Goal: Information Seeking & Learning: Learn about a topic

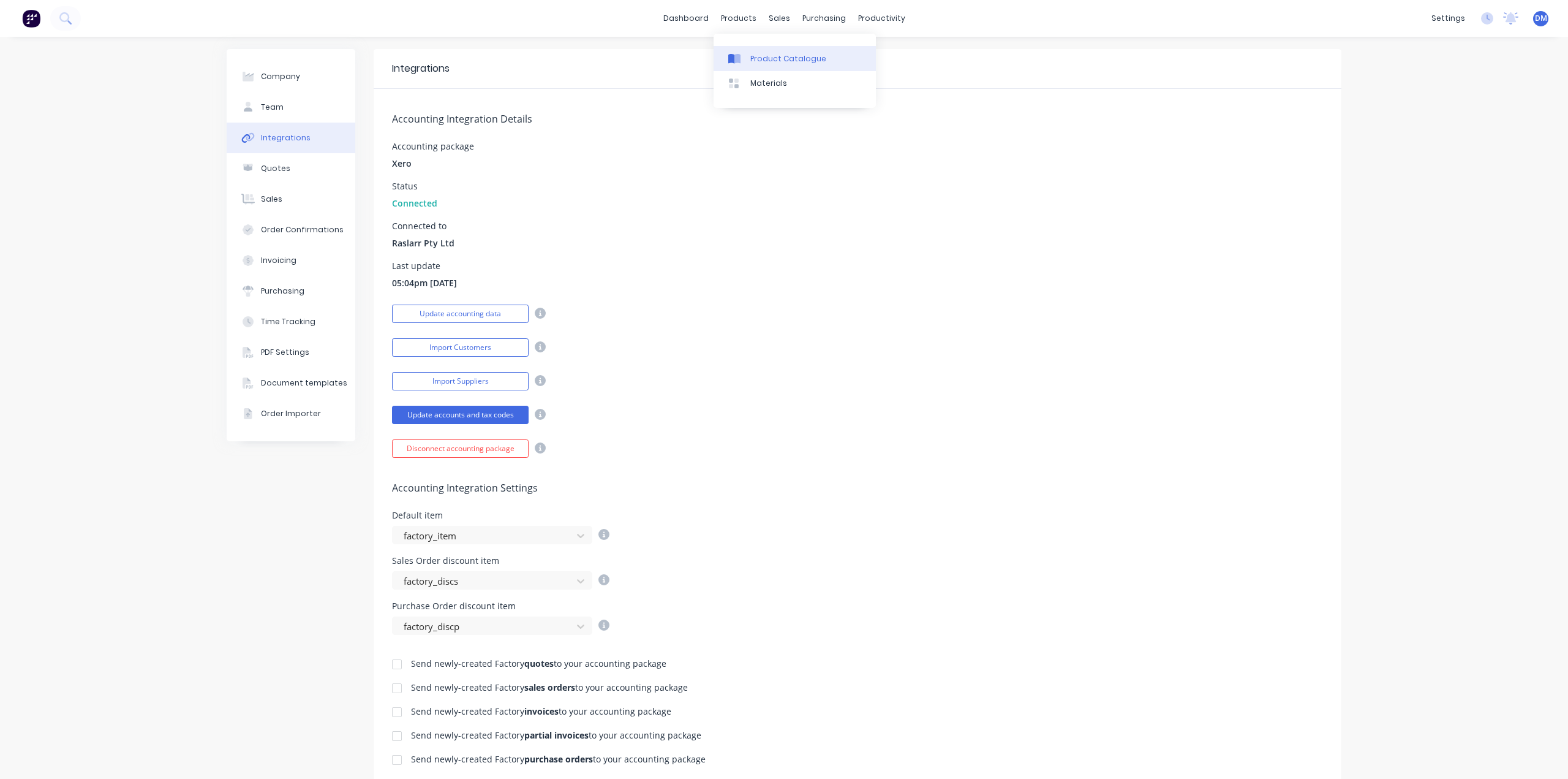
click at [764, 65] on link "Product Catalogue" at bounding box center [794, 58] width 163 height 24
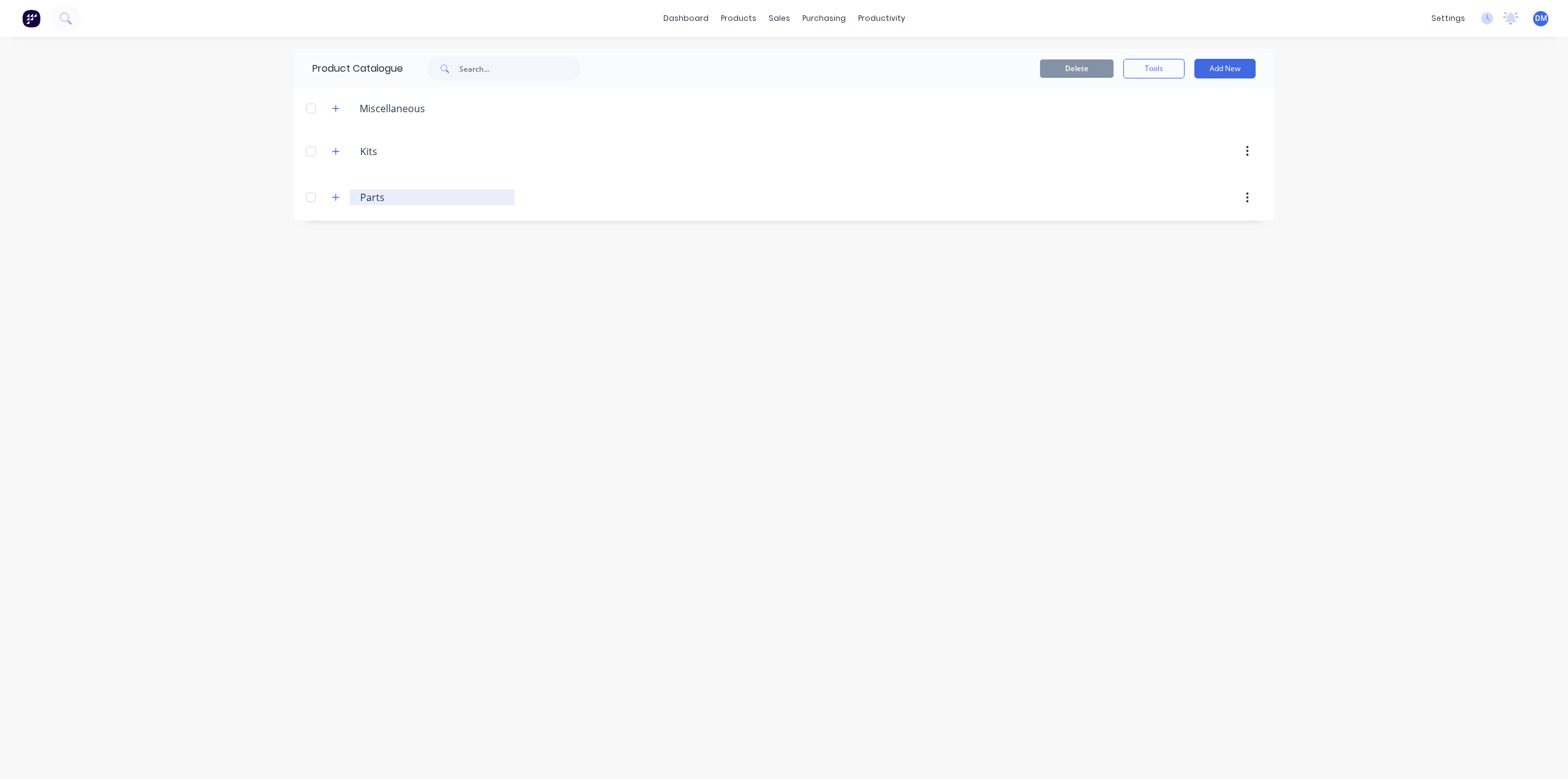
click at [363, 197] on input "Parts" at bounding box center [433, 197] width 145 height 15
click at [337, 201] on icon "button" at bounding box center [336, 197] width 8 height 9
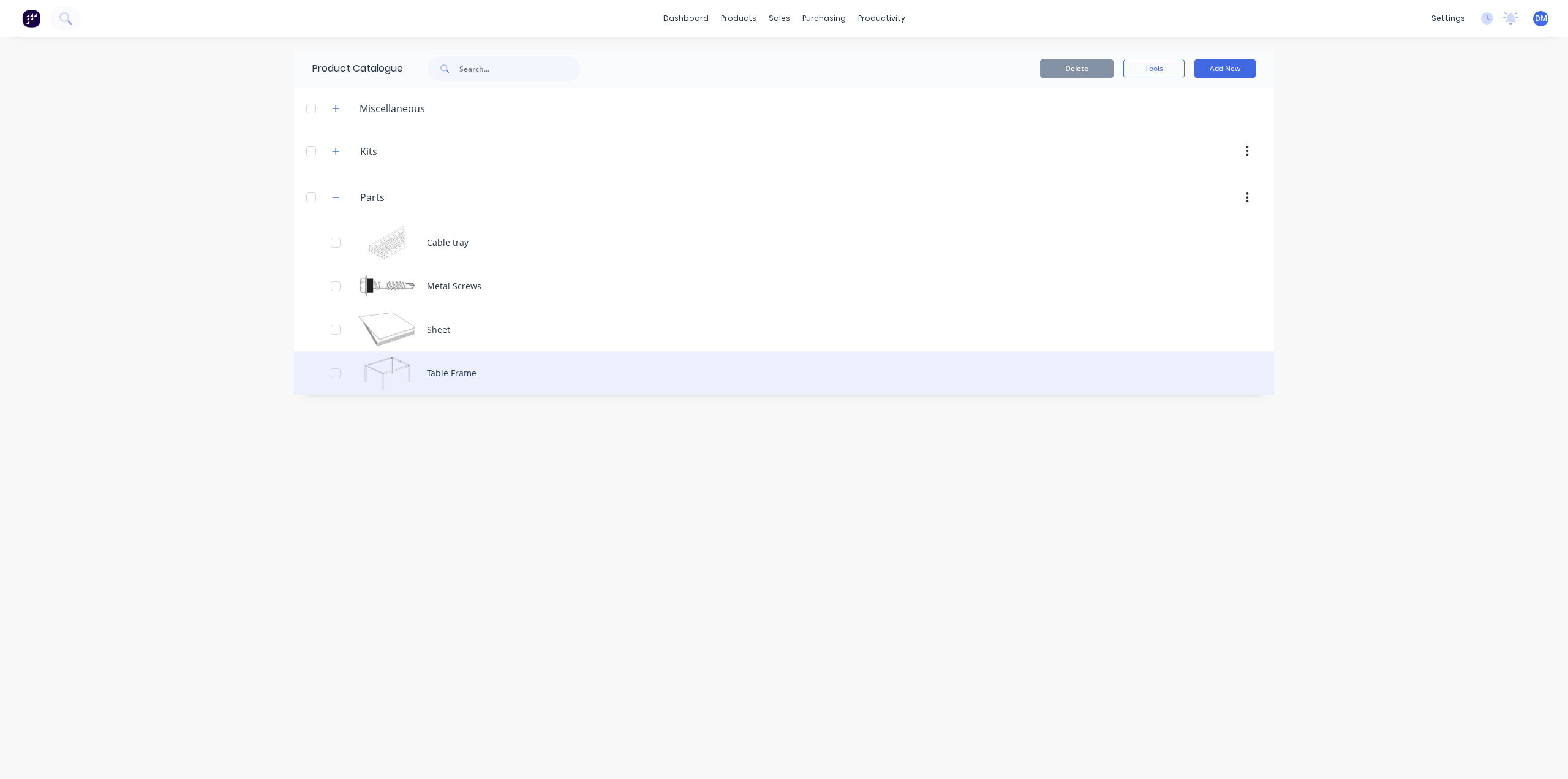
click at [398, 361] on div "Table Frame" at bounding box center [784, 372] width 979 height 44
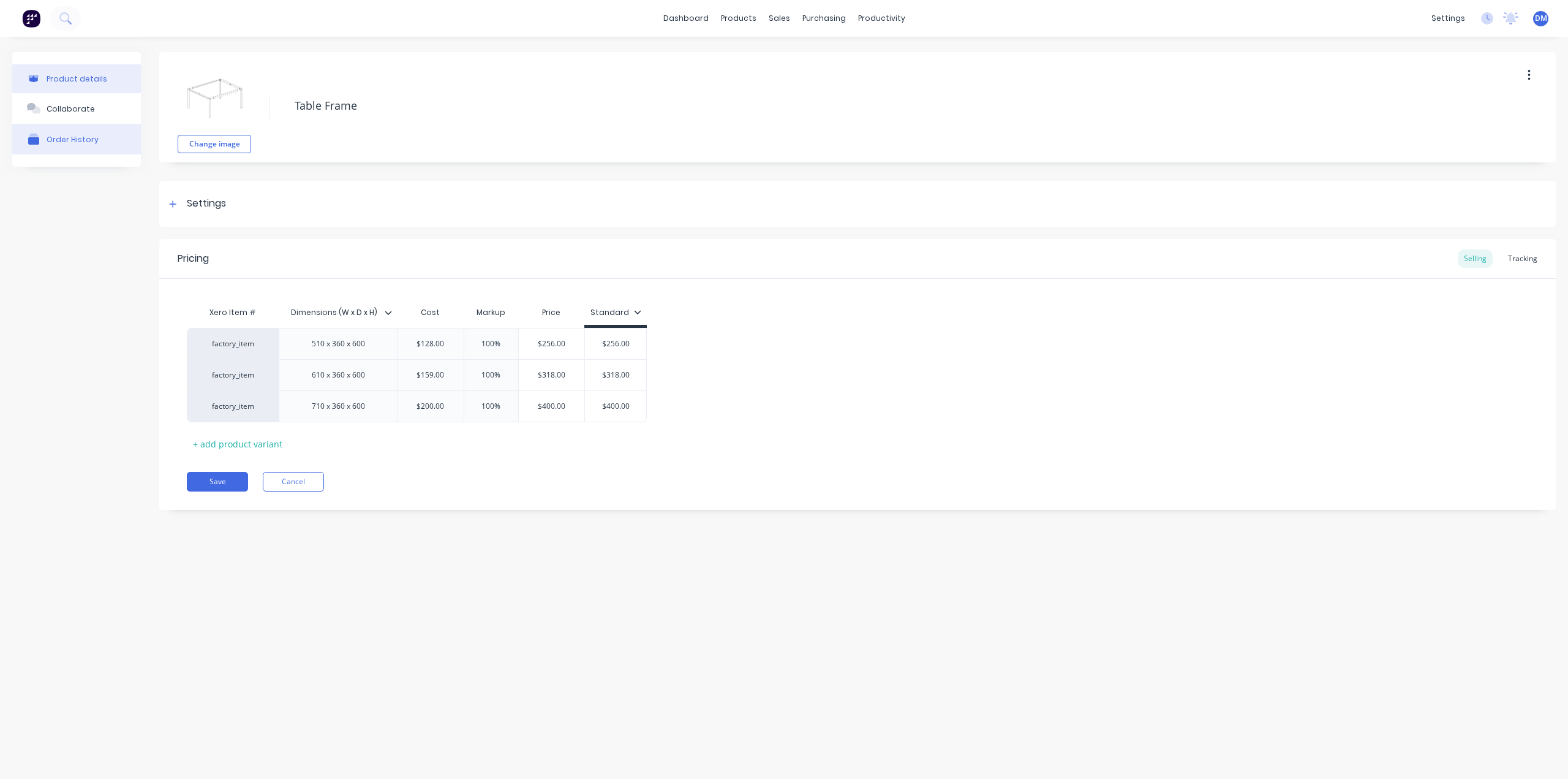
click at [91, 147] on button "Order History" at bounding box center [77, 138] width 129 height 30
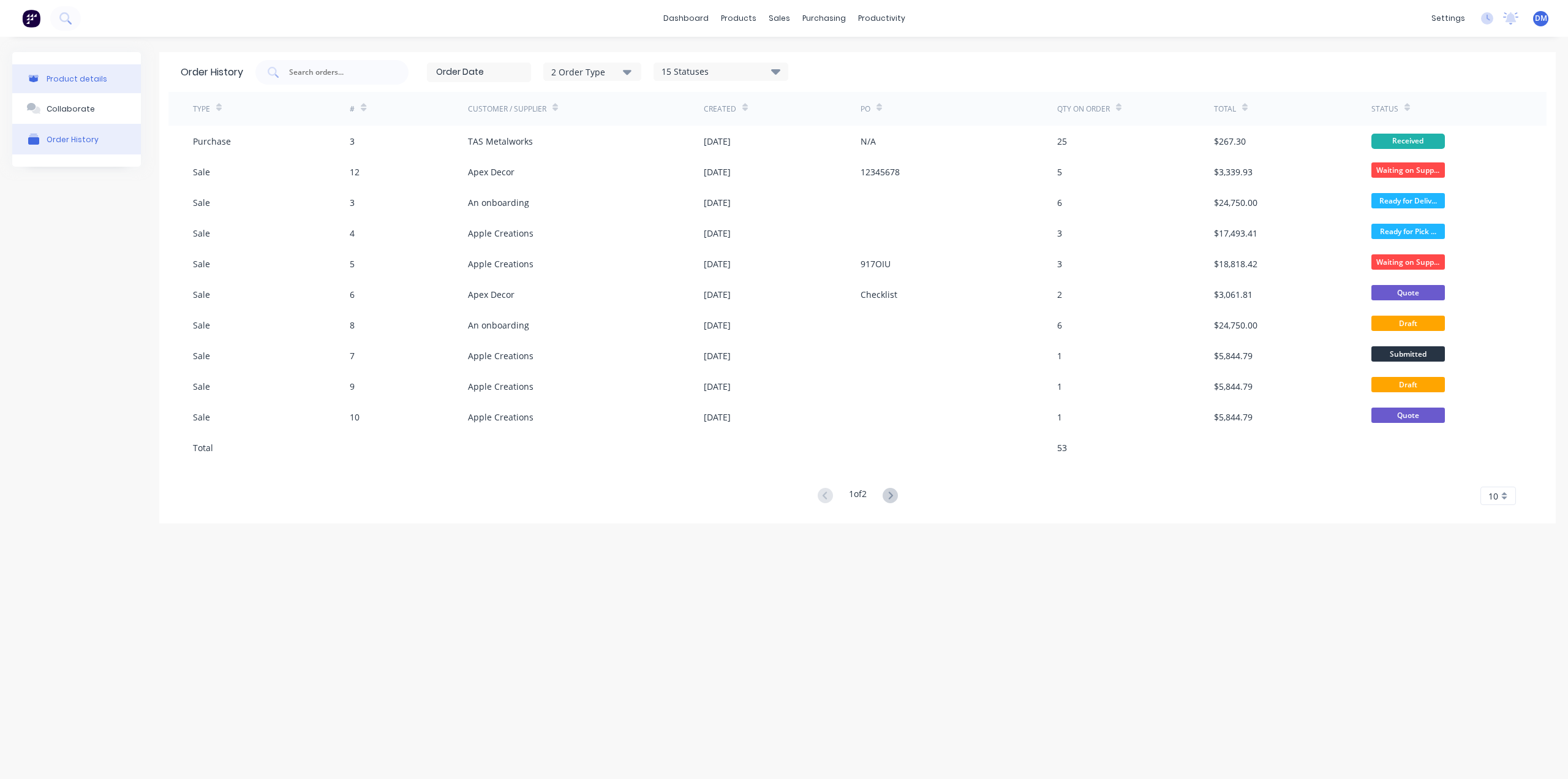
click at [67, 78] on div "Product details" at bounding box center [77, 78] width 60 height 9
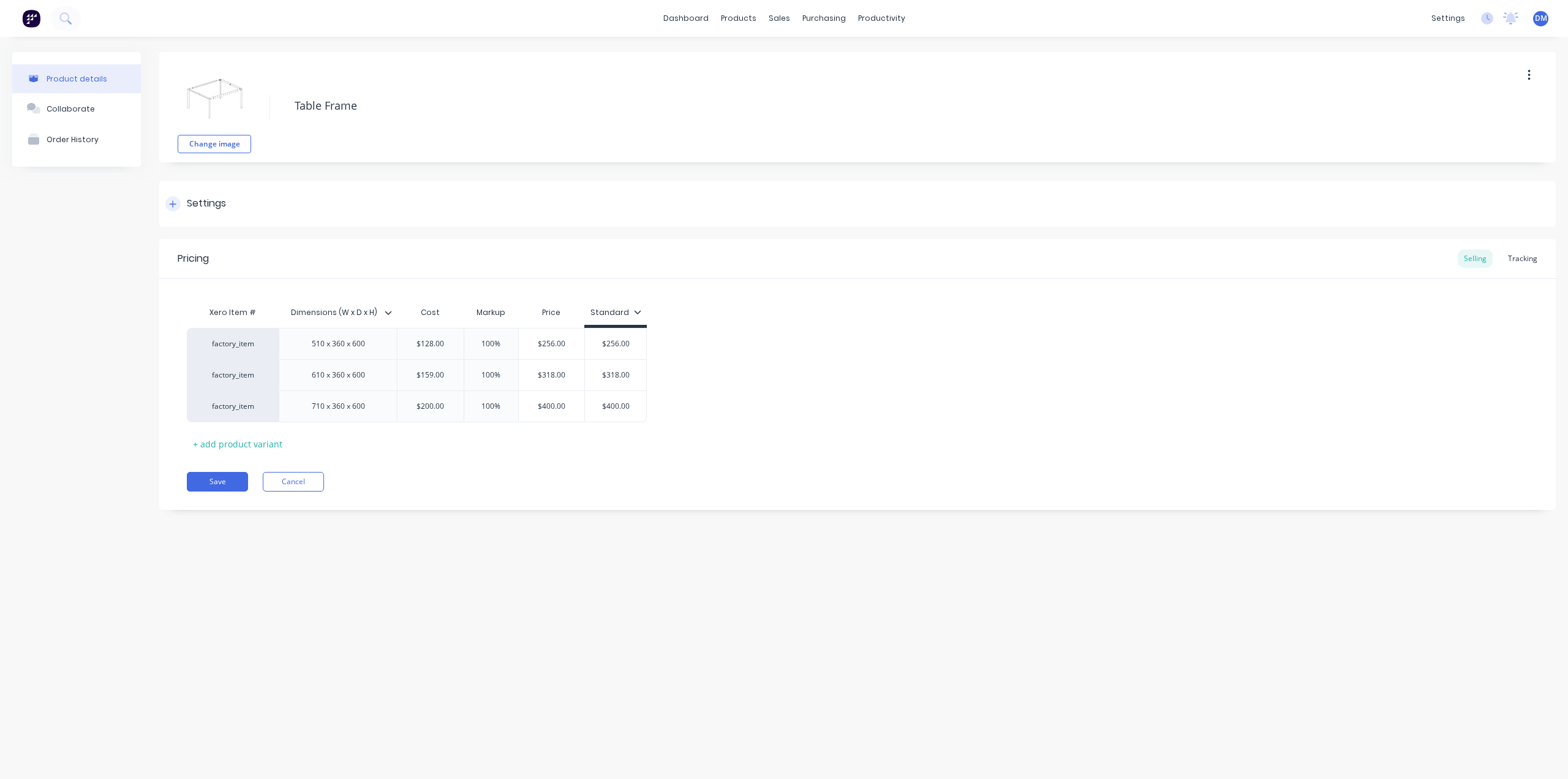
click at [218, 195] on div "Settings" at bounding box center [857, 203] width 1396 height 46
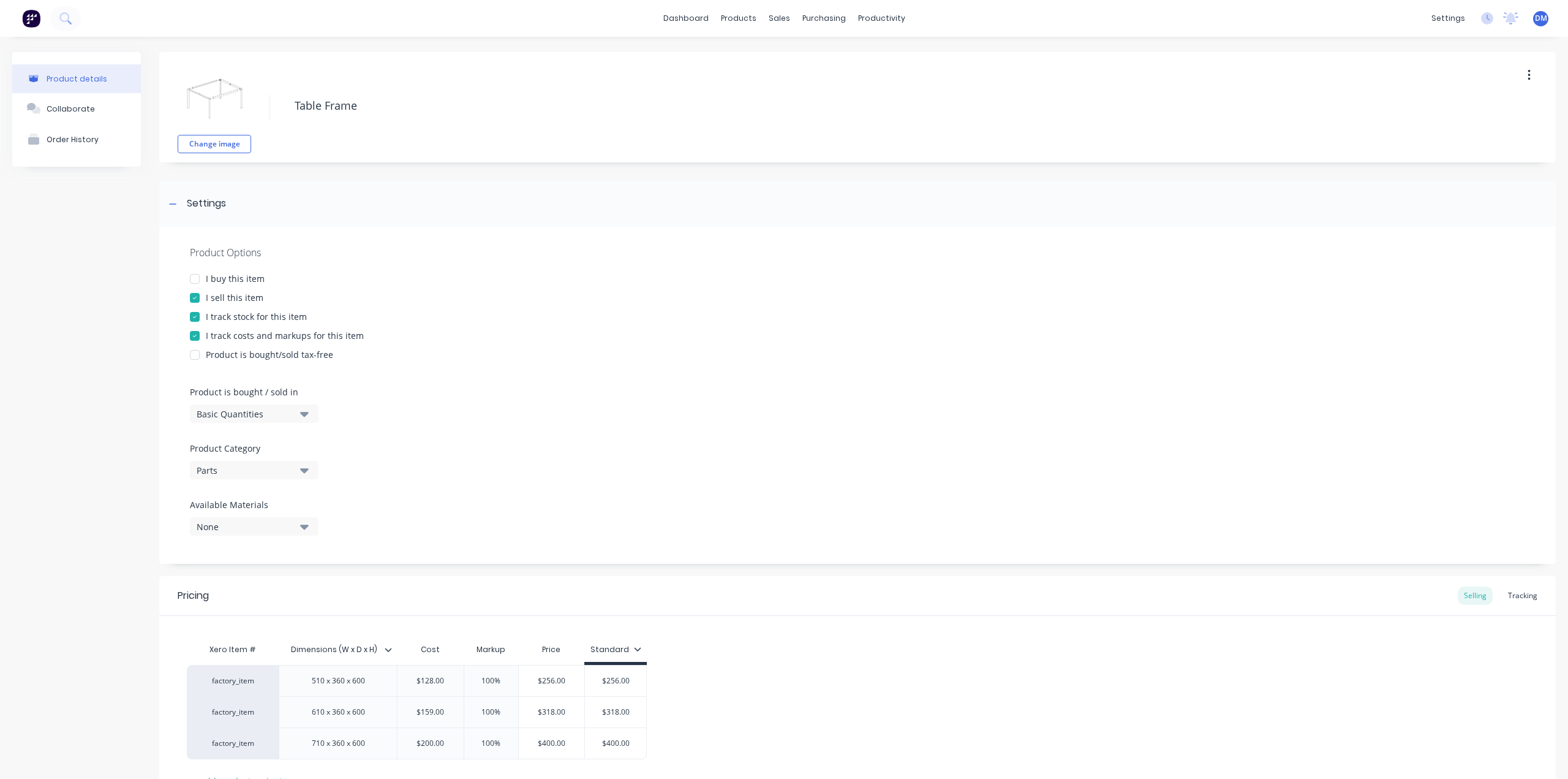
click at [232, 413] on div "Basic Quantities" at bounding box center [246, 413] width 98 height 13
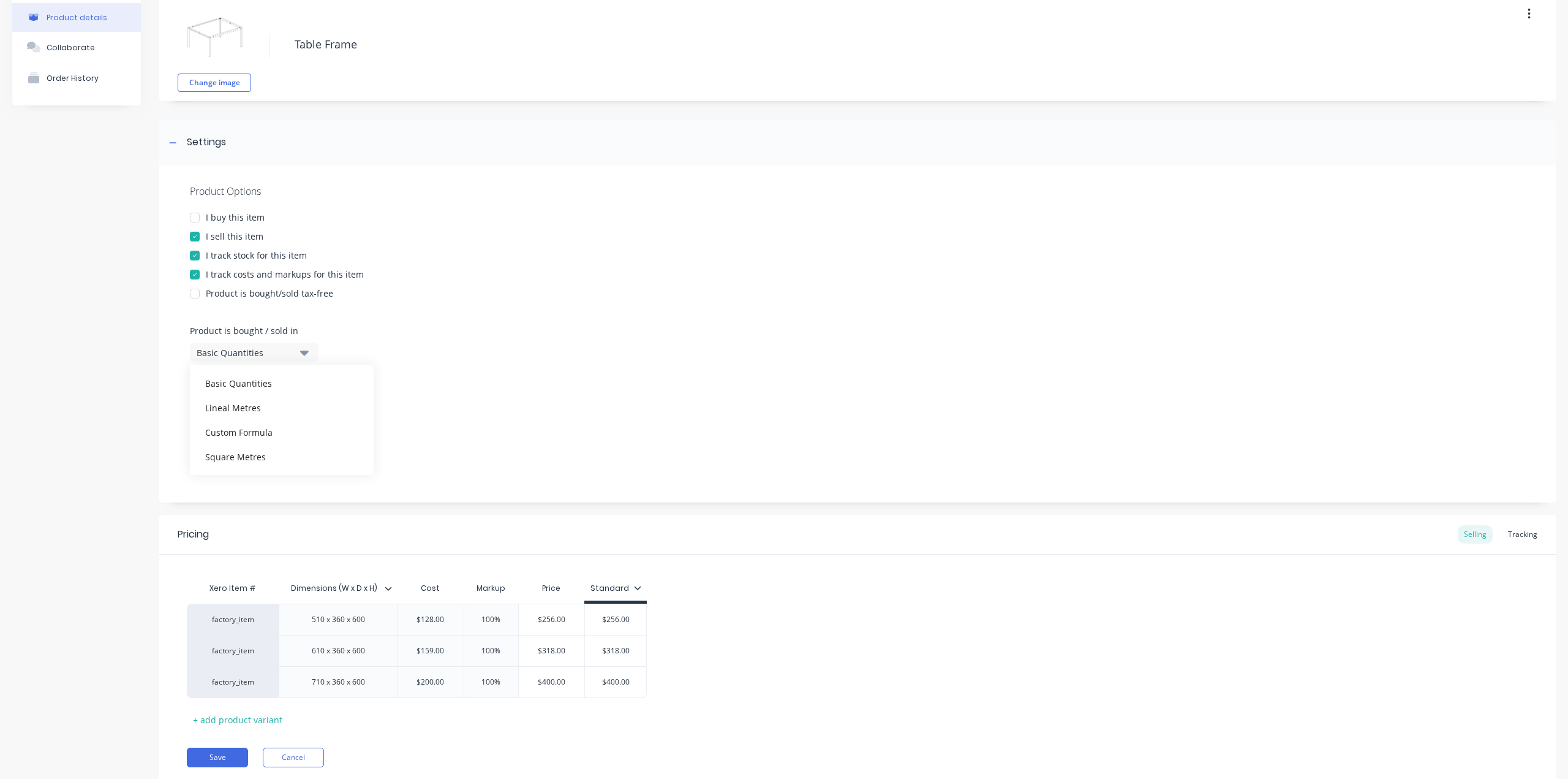
click at [498, 397] on div "Product Options I buy this item I sell this item I track stock for this item I …" at bounding box center [857, 334] width 1396 height 337
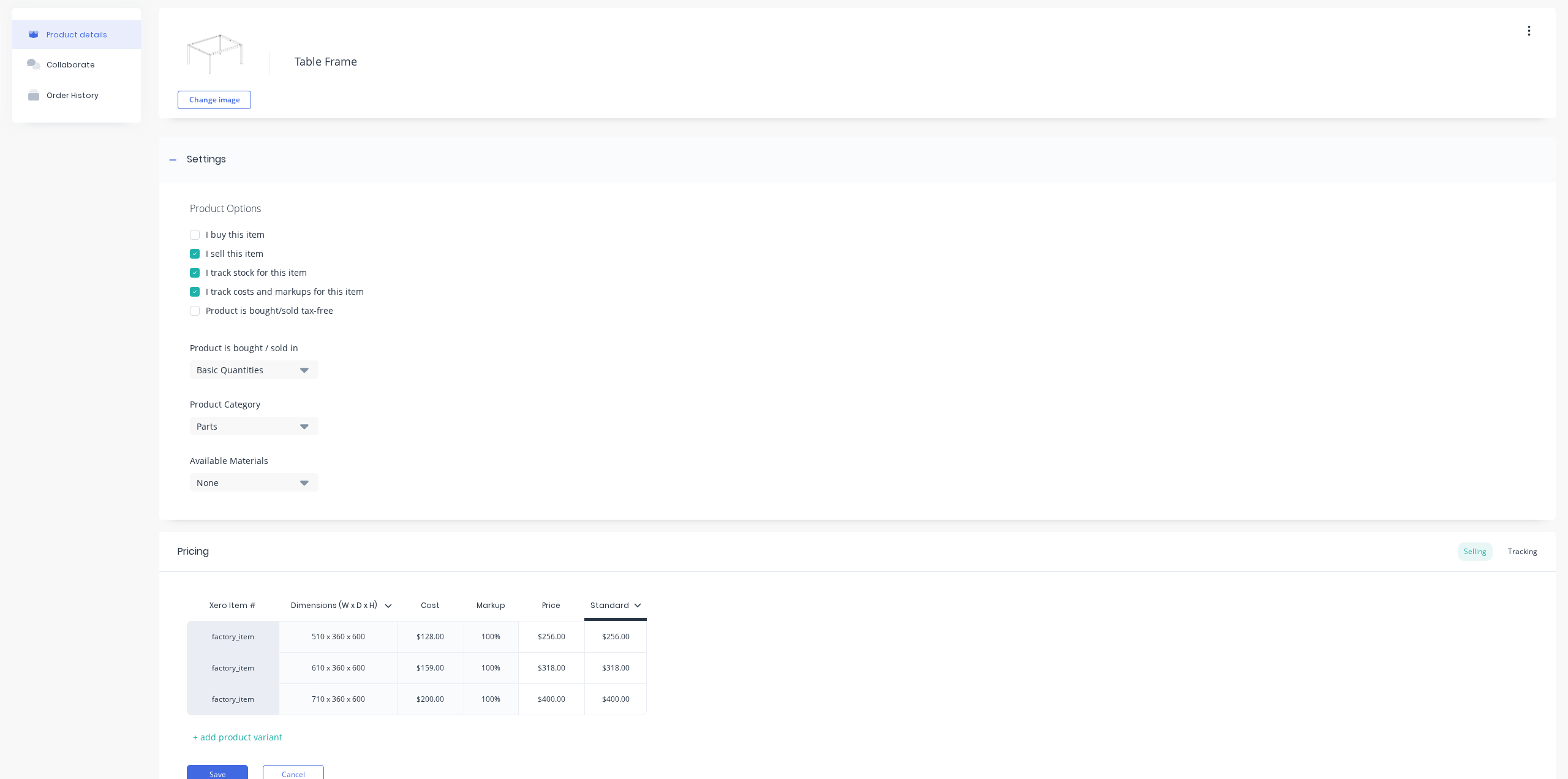
scroll to position [0, 0]
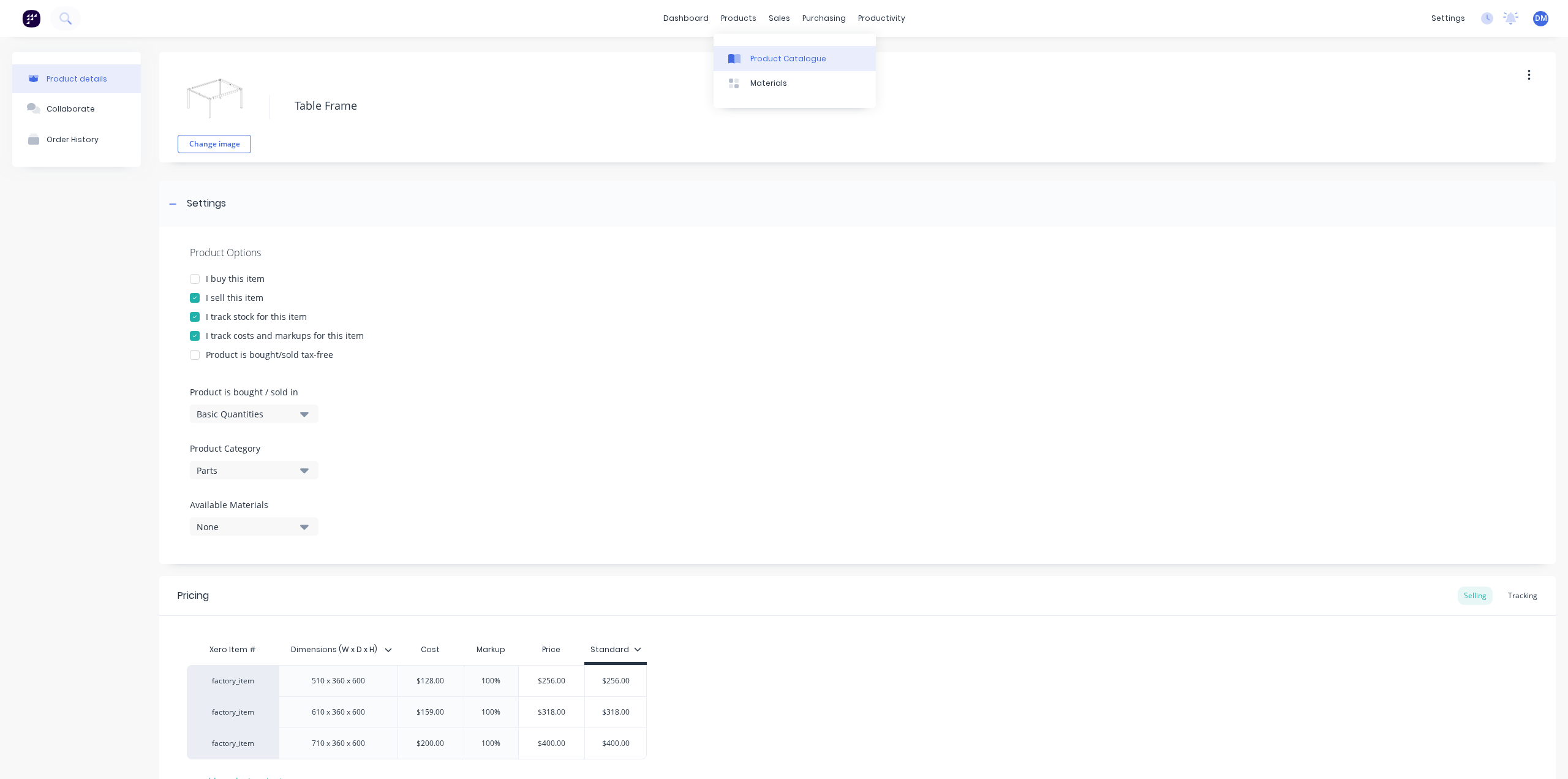
click at [770, 58] on div "Product Catalogue" at bounding box center [788, 58] width 76 height 11
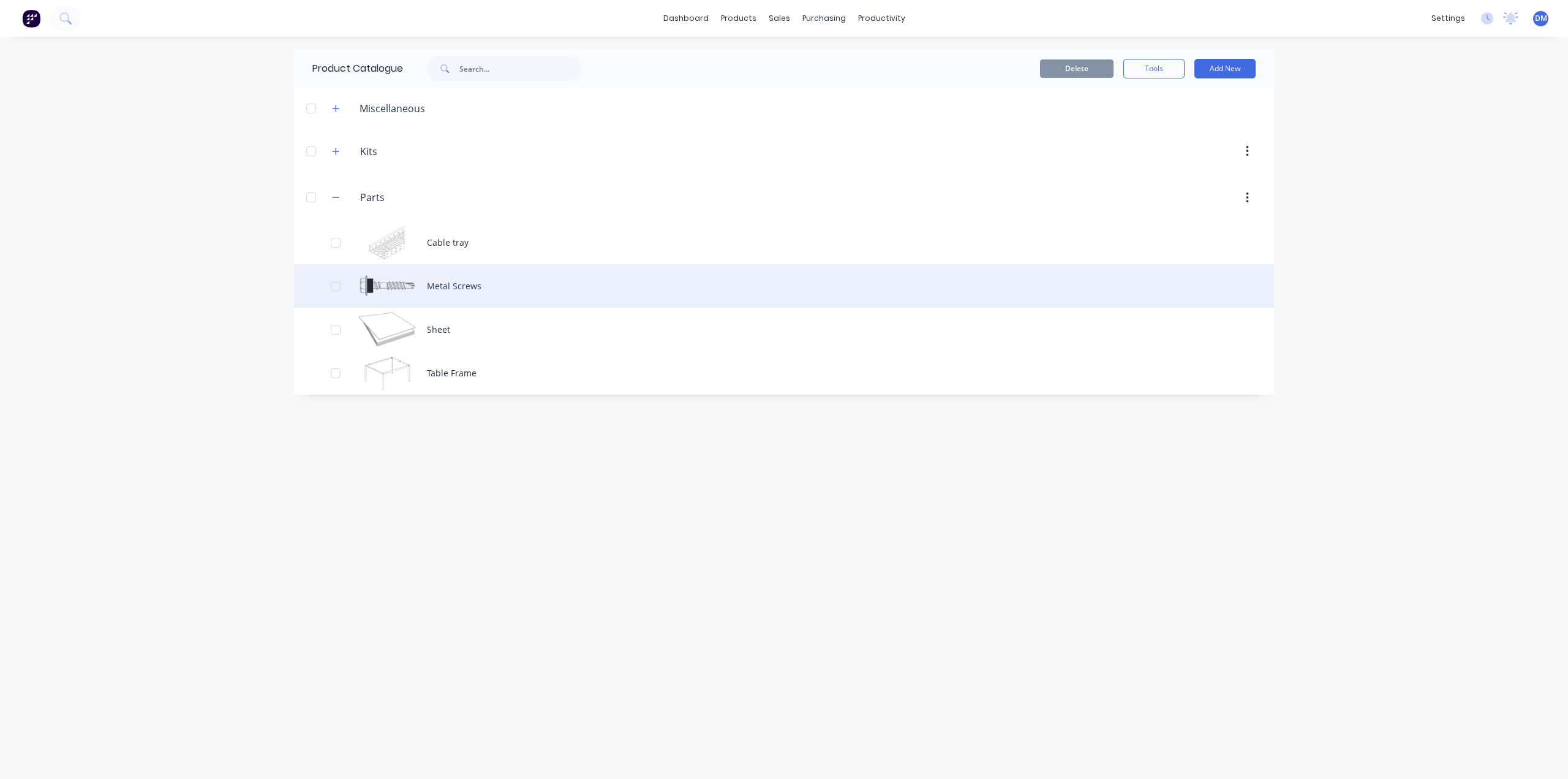
click at [416, 291] on div "Metal Screws" at bounding box center [784, 286] width 979 height 44
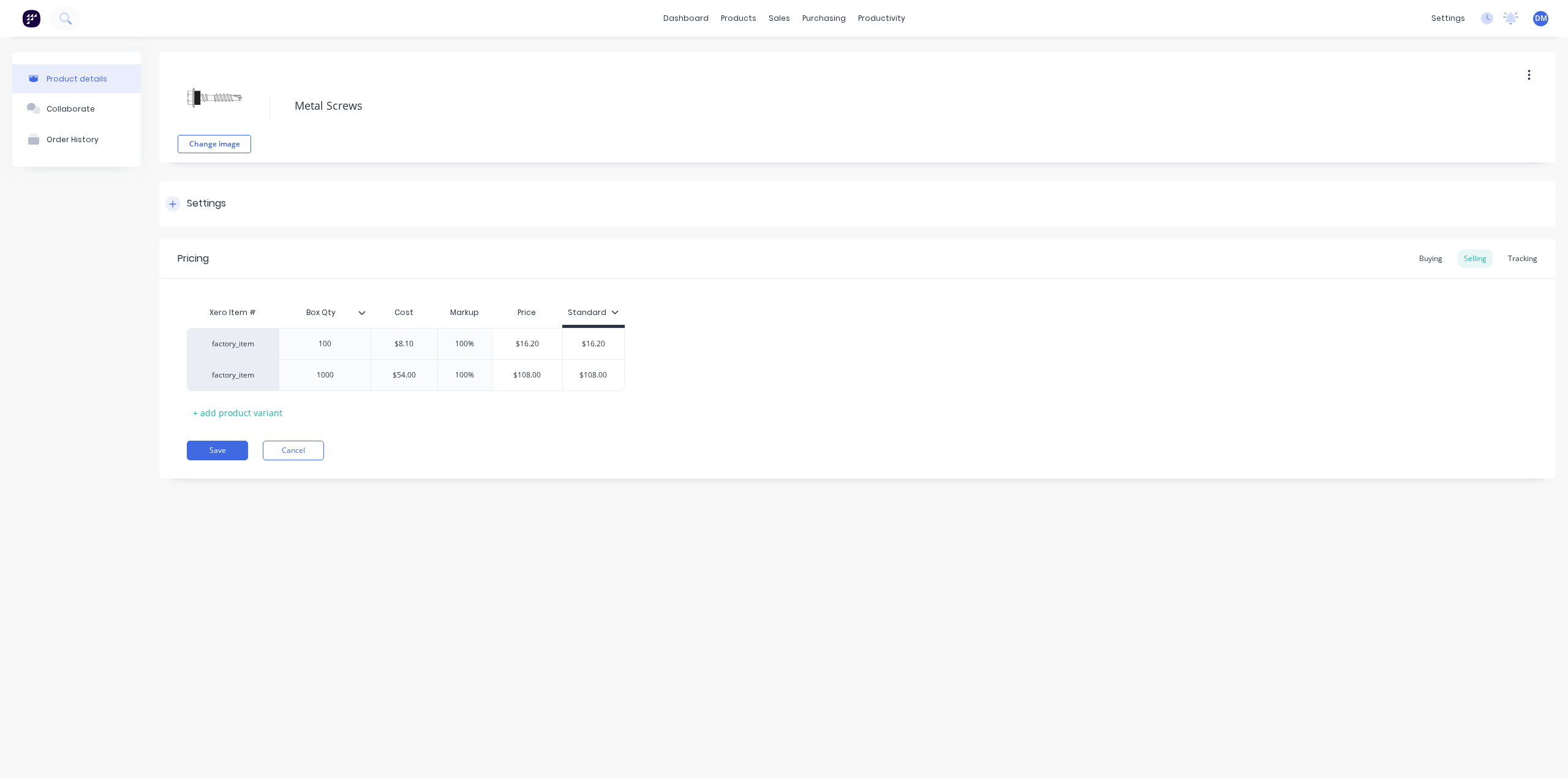
click at [195, 206] on div "Settings" at bounding box center [207, 204] width 39 height 16
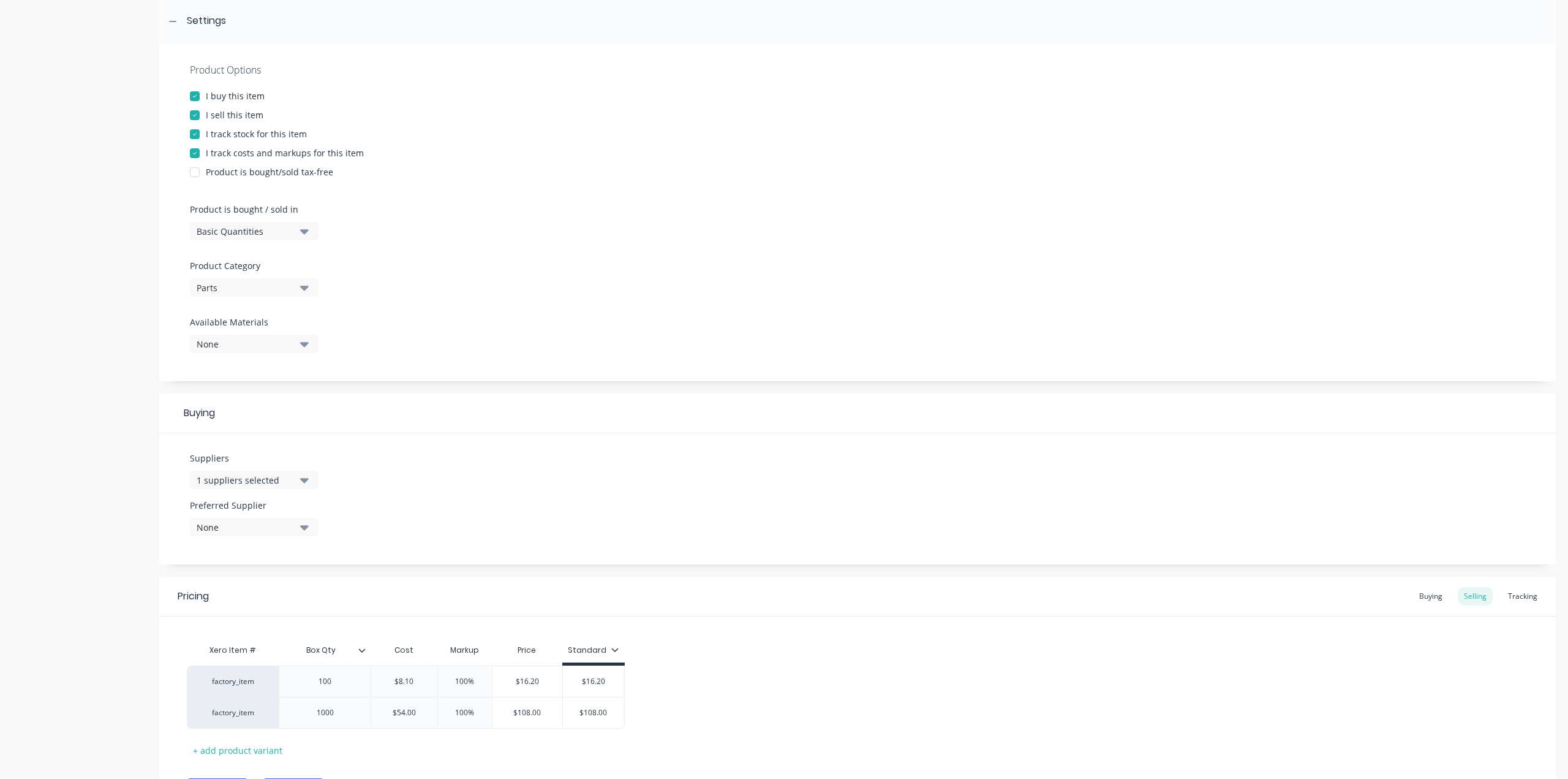
scroll to position [184, 0]
click at [289, 232] on div "Basic Quantities" at bounding box center [246, 229] width 98 height 13
click at [297, 230] on button "Basic Quantities" at bounding box center [254, 229] width 129 height 19
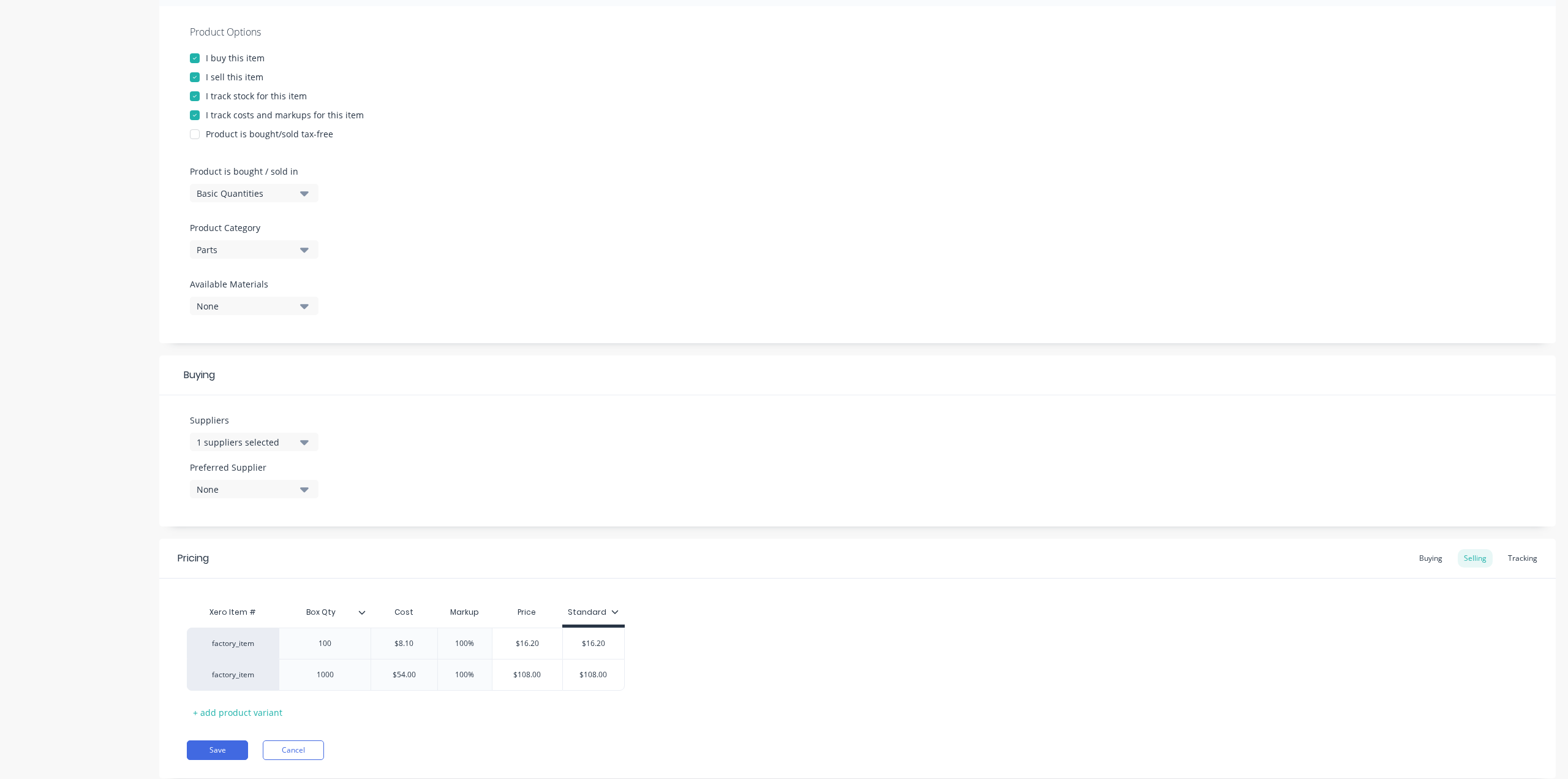
scroll to position [253, 0]
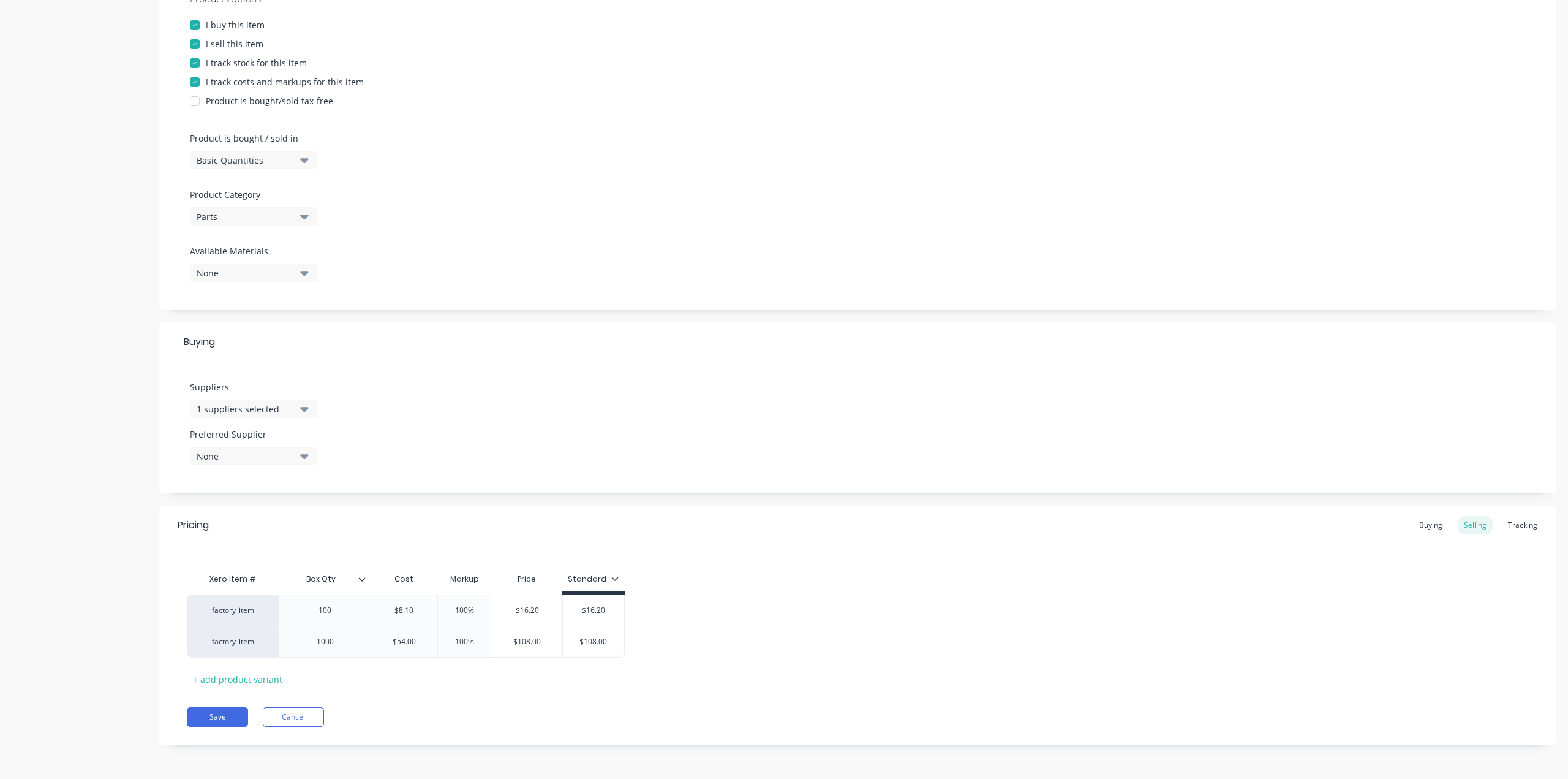
click at [282, 405] on div "1 suppliers selected" at bounding box center [246, 409] width 98 height 13
click at [211, 502] on div "button" at bounding box center [210, 500] width 24 height 24
click at [211, 527] on div "button" at bounding box center [210, 525] width 24 height 24
click at [210, 545] on div "button" at bounding box center [210, 549] width 24 height 24
click at [641, 407] on div "Suppliers 4 suppliers selected .1a Test Supplier Tailored Plastics TAS Metalwor…" at bounding box center [857, 427] width 1396 height 131
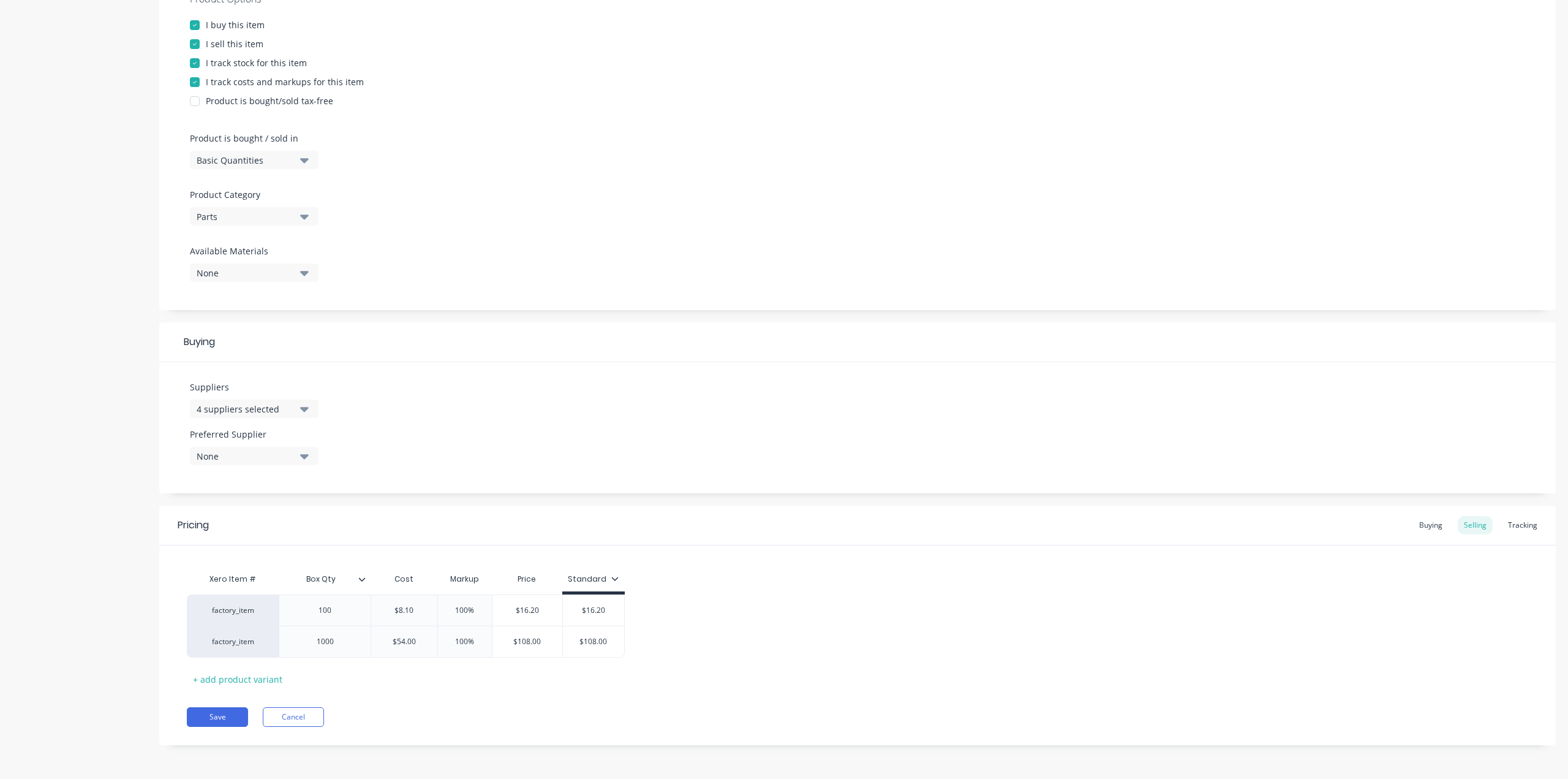
click at [233, 461] on div "None" at bounding box center [246, 455] width 98 height 13
click at [252, 547] on div "Tailored Plastics" at bounding box center [288, 547] width 123 height 13
click at [588, 473] on div "Suppliers 4 suppliers selected Preferred Supplier Tailored Plastics Tailored Pl…" at bounding box center [857, 427] width 1396 height 131
click at [1426, 524] on div "Buying" at bounding box center [1431, 525] width 35 height 19
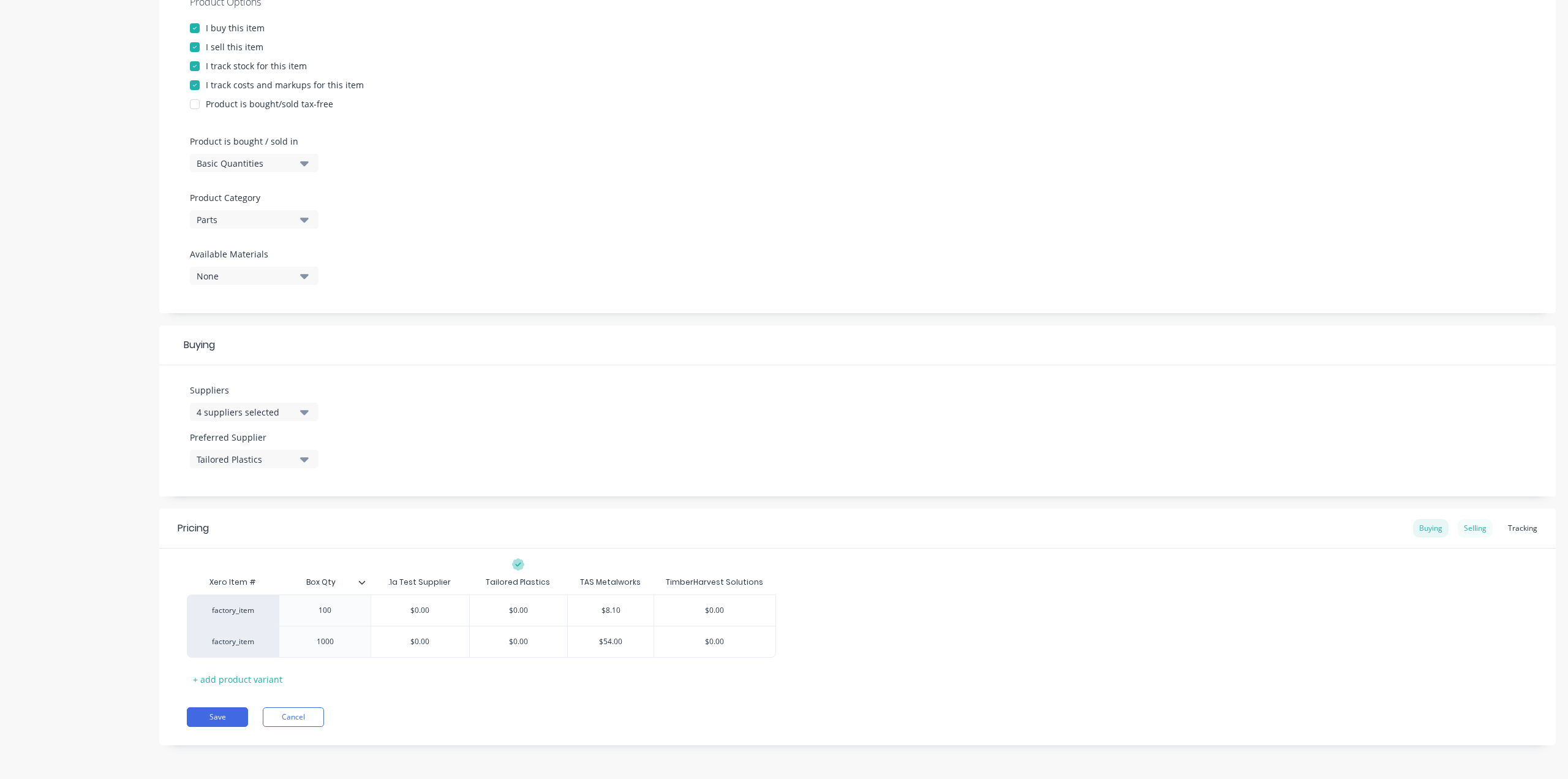
click at [1465, 530] on div "Selling" at bounding box center [1475, 527] width 35 height 19
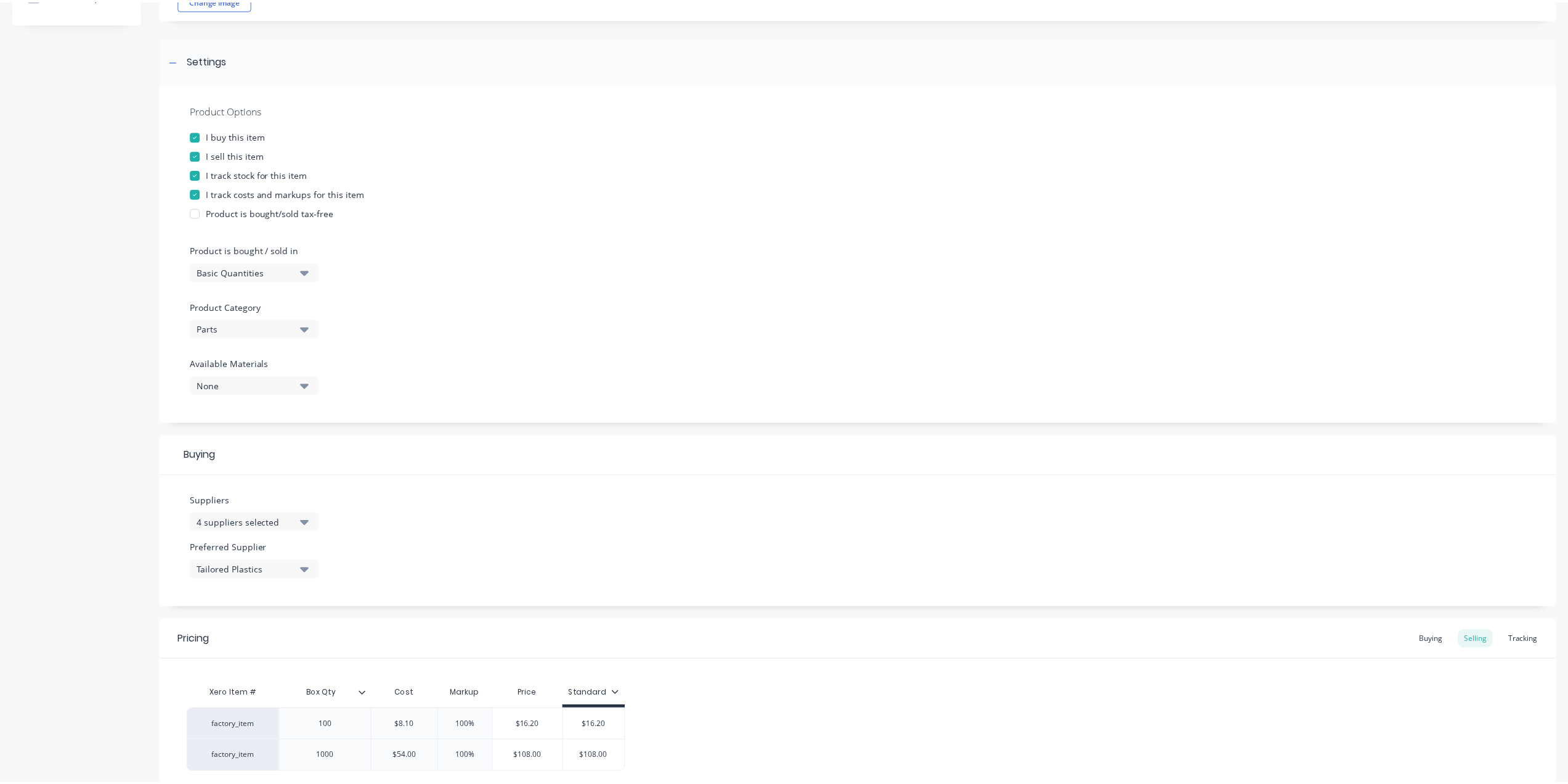
scroll to position [0, 0]
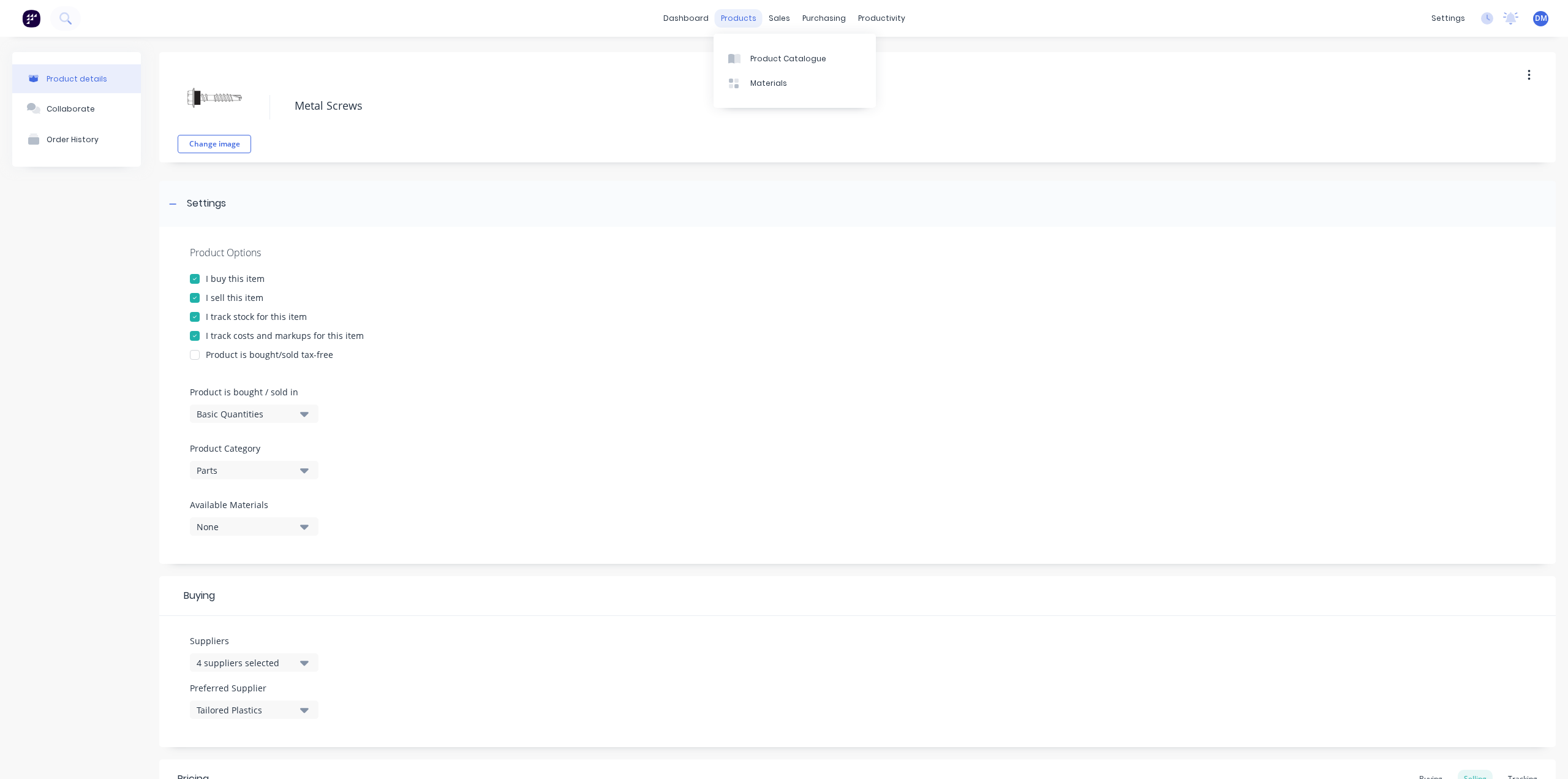
click at [724, 19] on div "products" at bounding box center [738, 18] width 48 height 19
click at [746, 51] on link "Product Catalogue" at bounding box center [794, 58] width 163 height 24
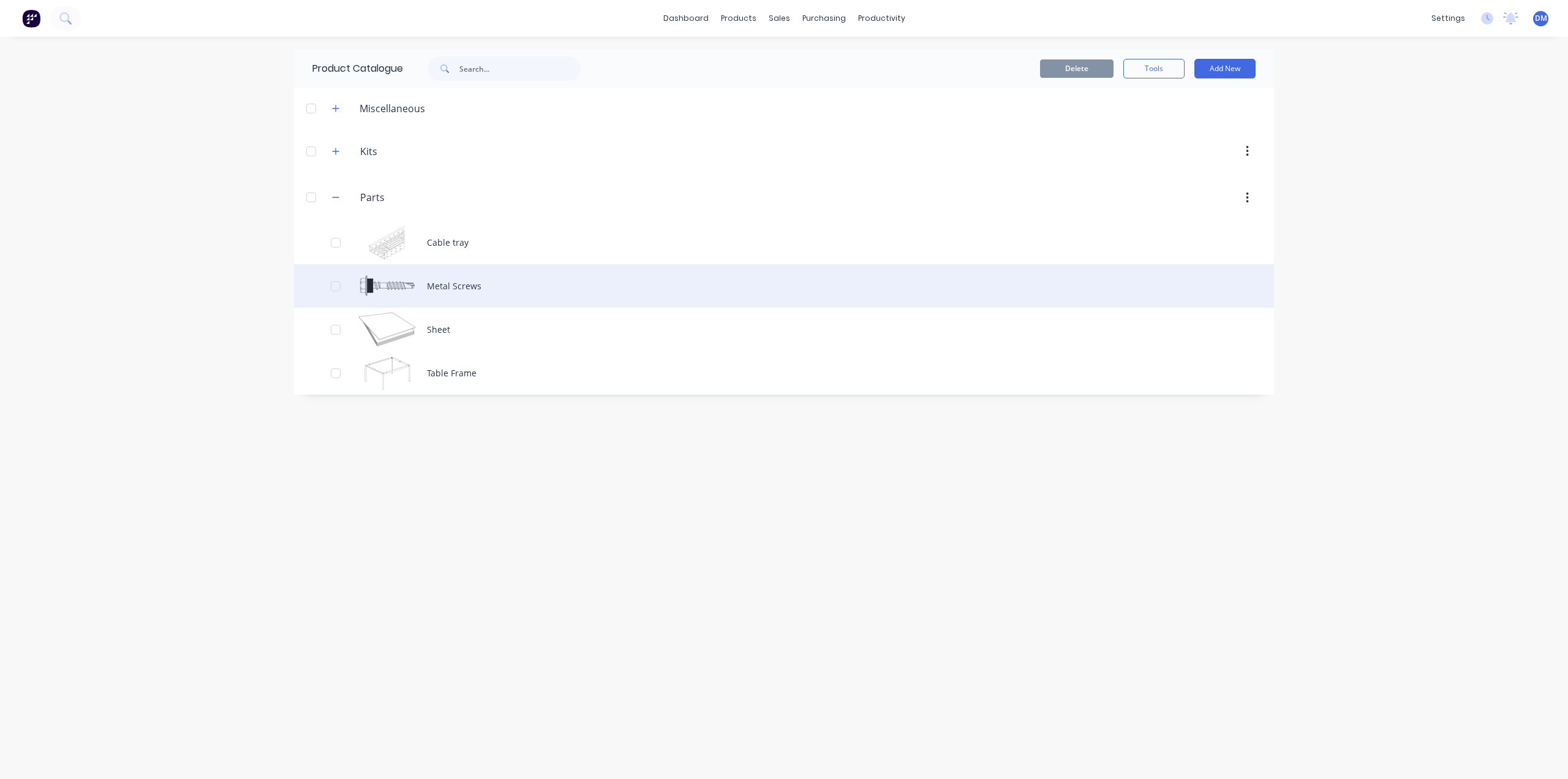
click at [457, 288] on div "Metal Screws" at bounding box center [784, 286] width 979 height 44
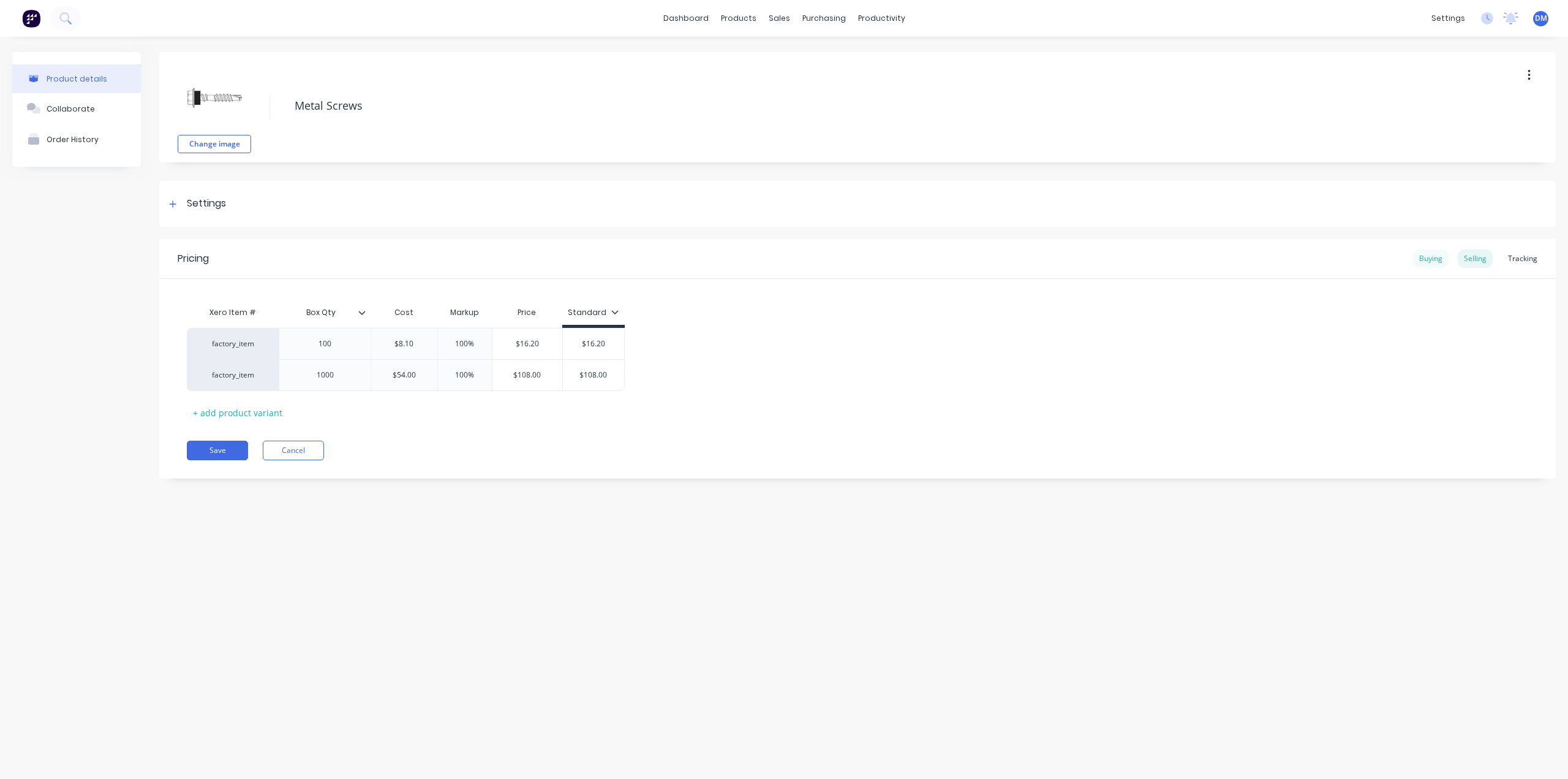
click at [1433, 253] on div "Buying" at bounding box center [1431, 258] width 35 height 19
click at [98, 145] on button "Order History" at bounding box center [77, 138] width 129 height 30
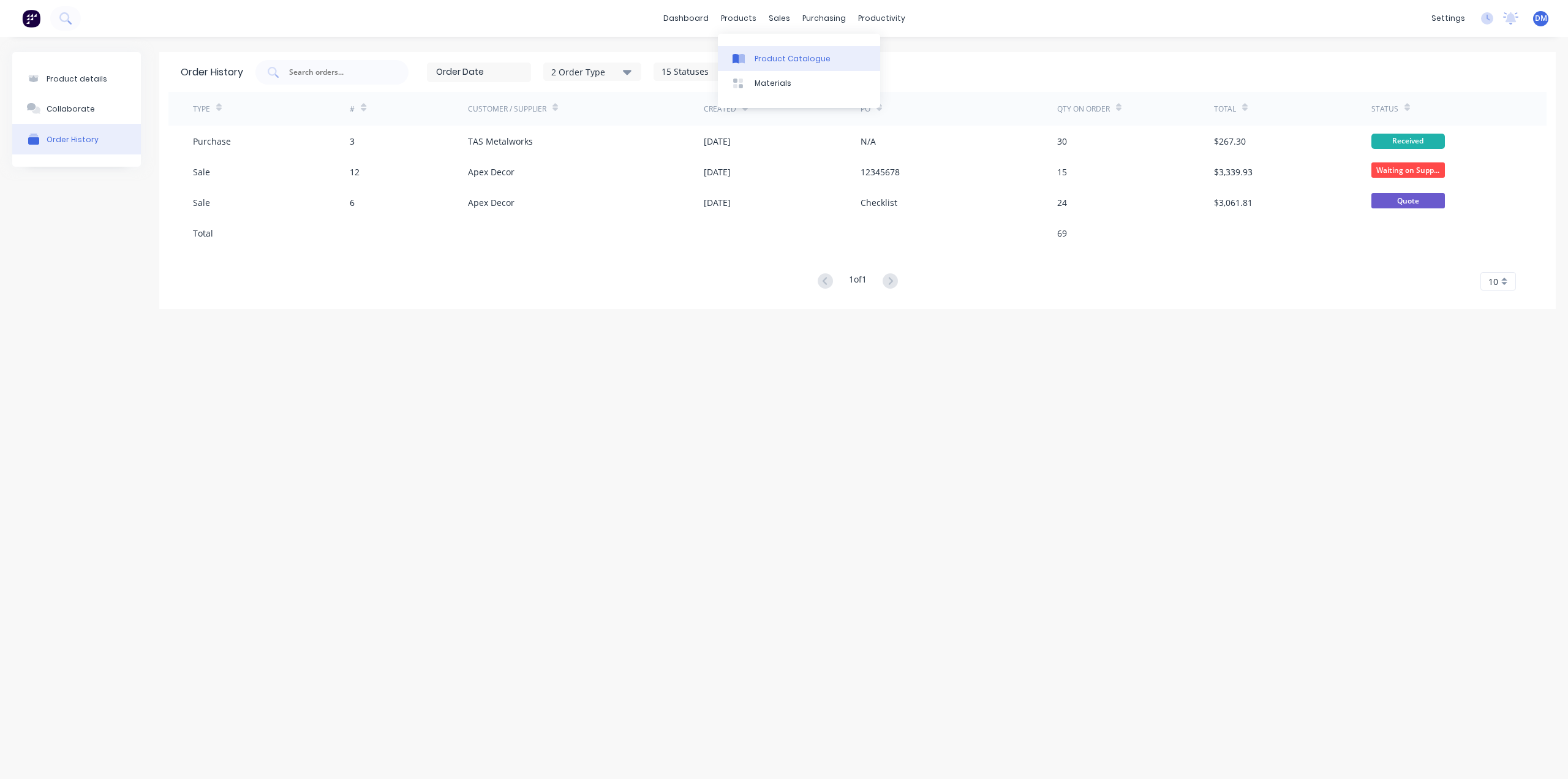
click at [770, 58] on div "Product Catalogue" at bounding box center [792, 58] width 76 height 11
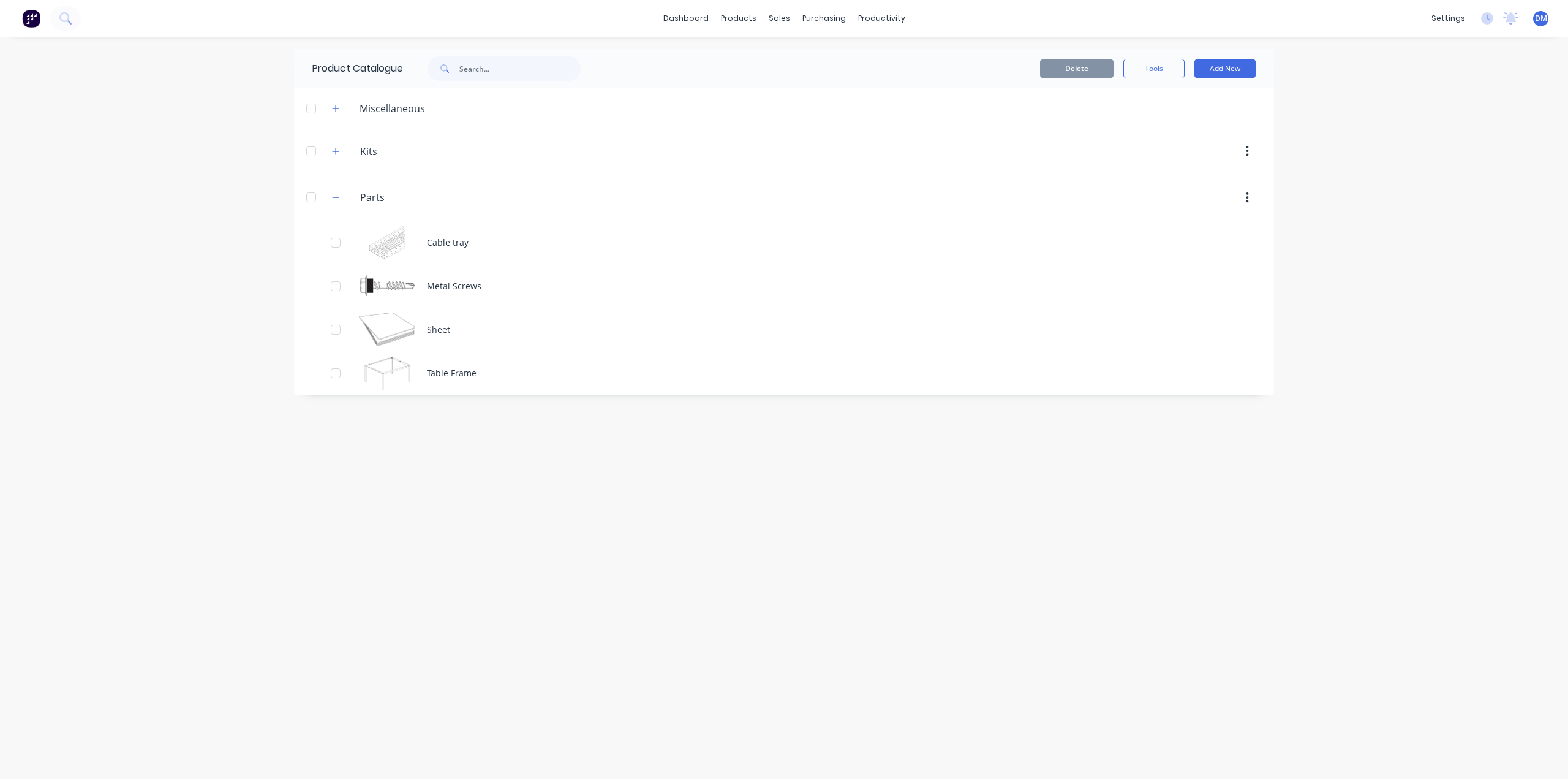
click at [312, 200] on div at bounding box center [311, 197] width 24 height 24
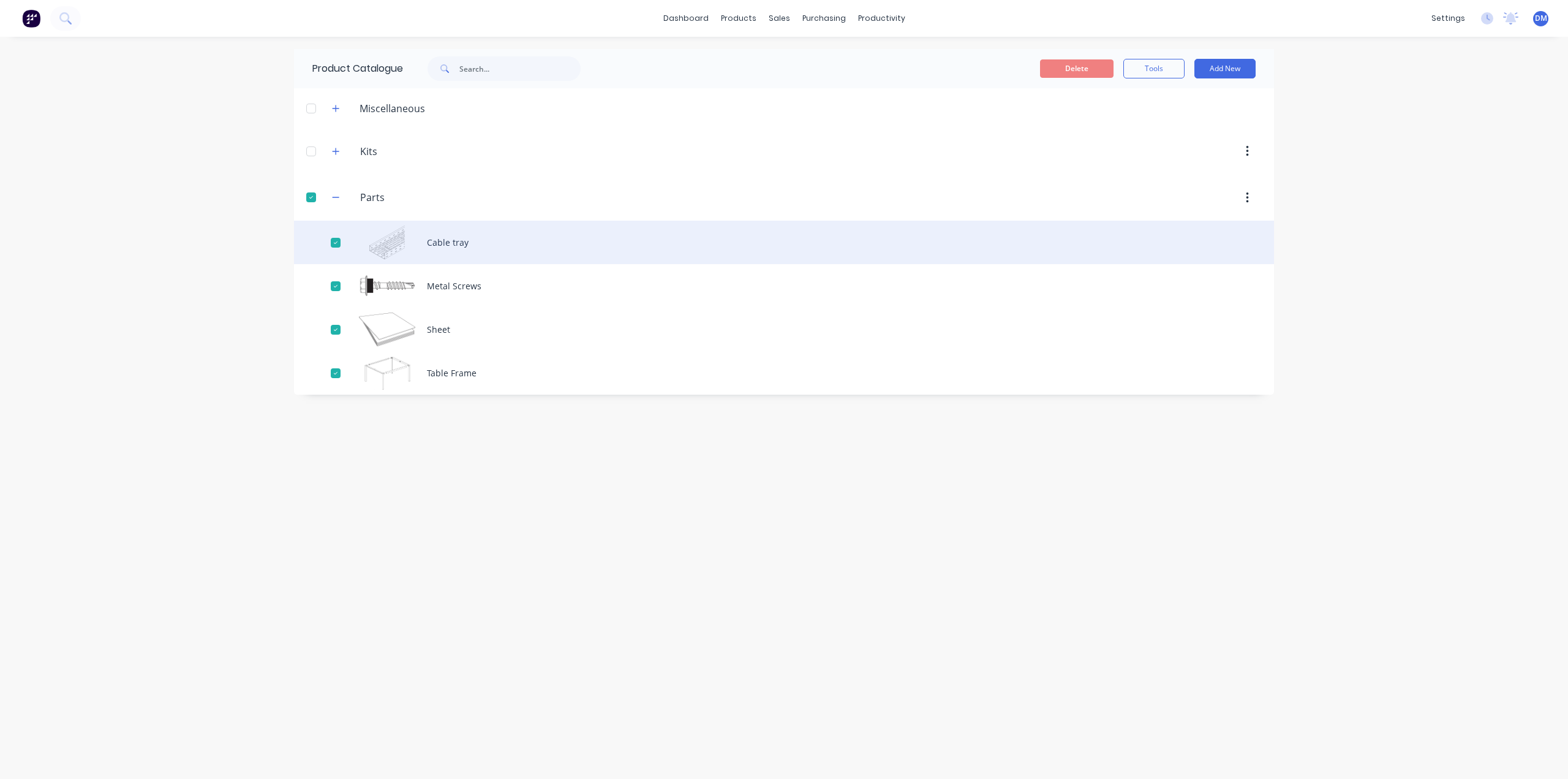
drag, startPoint x: 304, startPoint y: 196, endPoint x: 426, endPoint y: 238, distance: 129.0
click at [306, 199] on div at bounding box center [311, 197] width 24 height 24
click at [337, 240] on div at bounding box center [335, 242] width 24 height 24
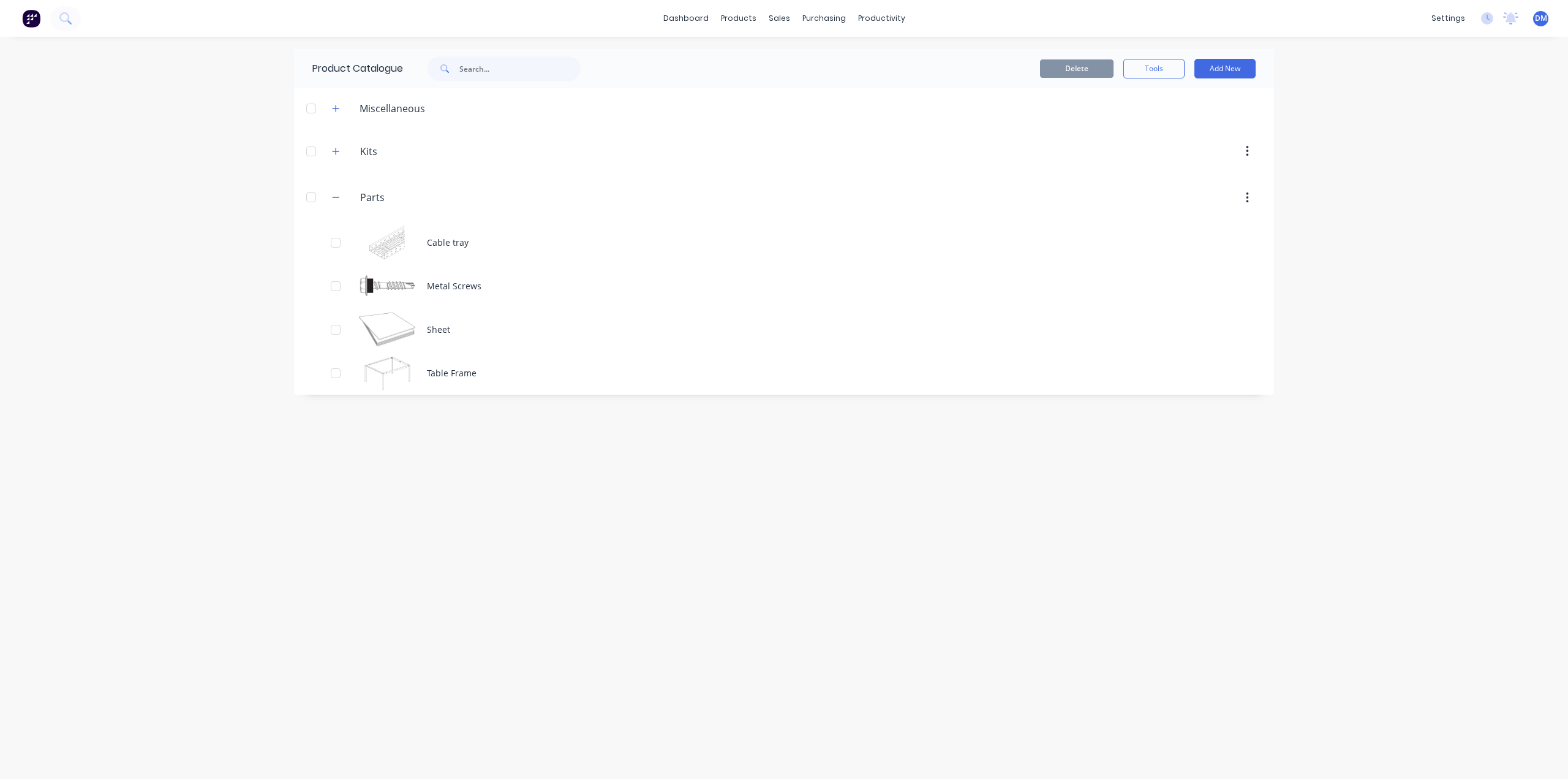
click at [400, 117] on header "Miscellaneous" at bounding box center [784, 107] width 979 height 40
click at [339, 113] on div "Miscellaneous" at bounding box center [379, 108] width 113 height 16
click at [338, 113] on button "button" at bounding box center [336, 108] width 16 height 16
click at [337, 107] on icon "button" at bounding box center [336, 108] width 8 height 9
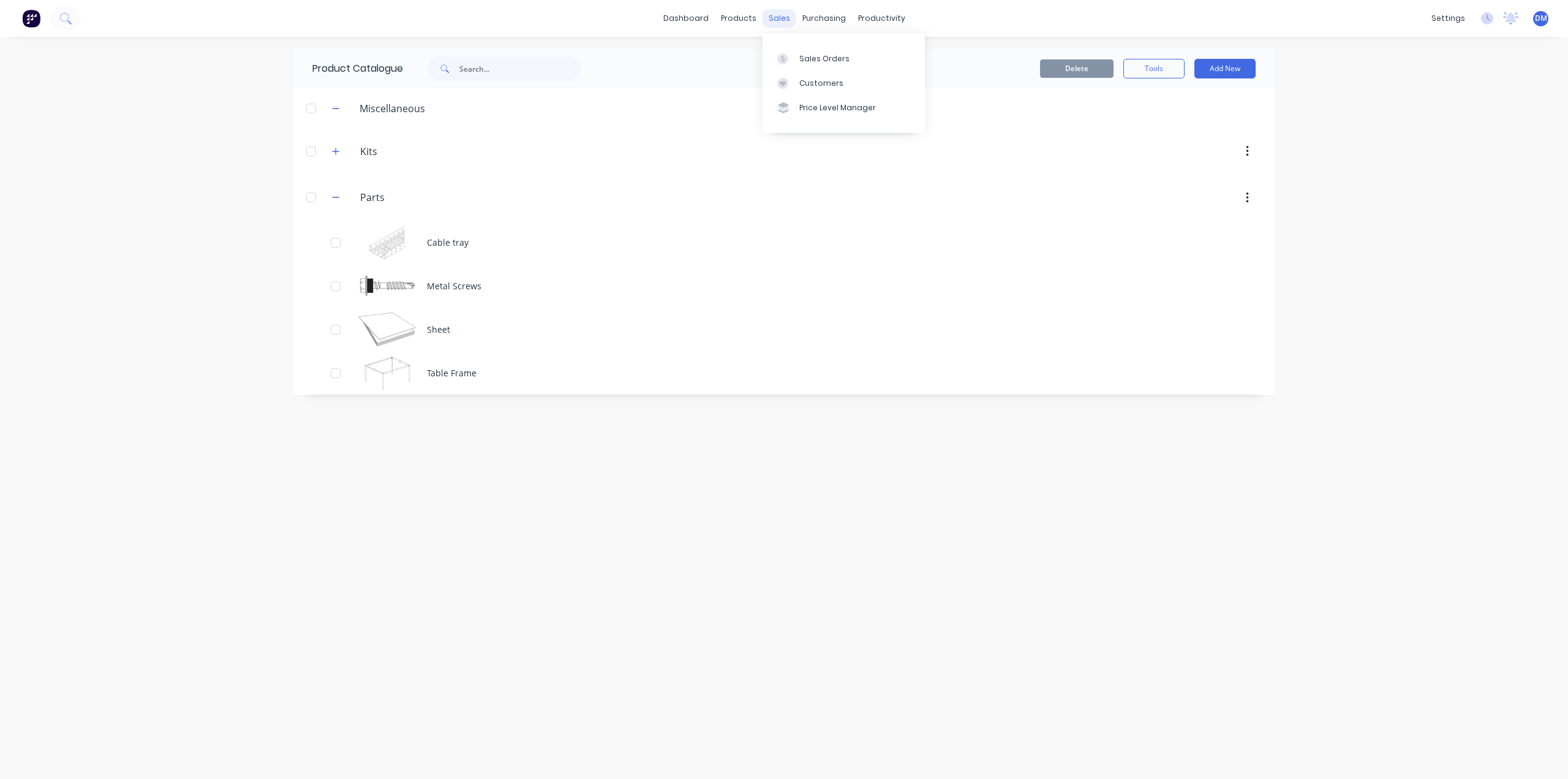
click at [775, 15] on div "sales" at bounding box center [779, 18] width 34 height 19
click at [815, 59] on div "Sales Orders" at bounding box center [824, 58] width 51 height 11
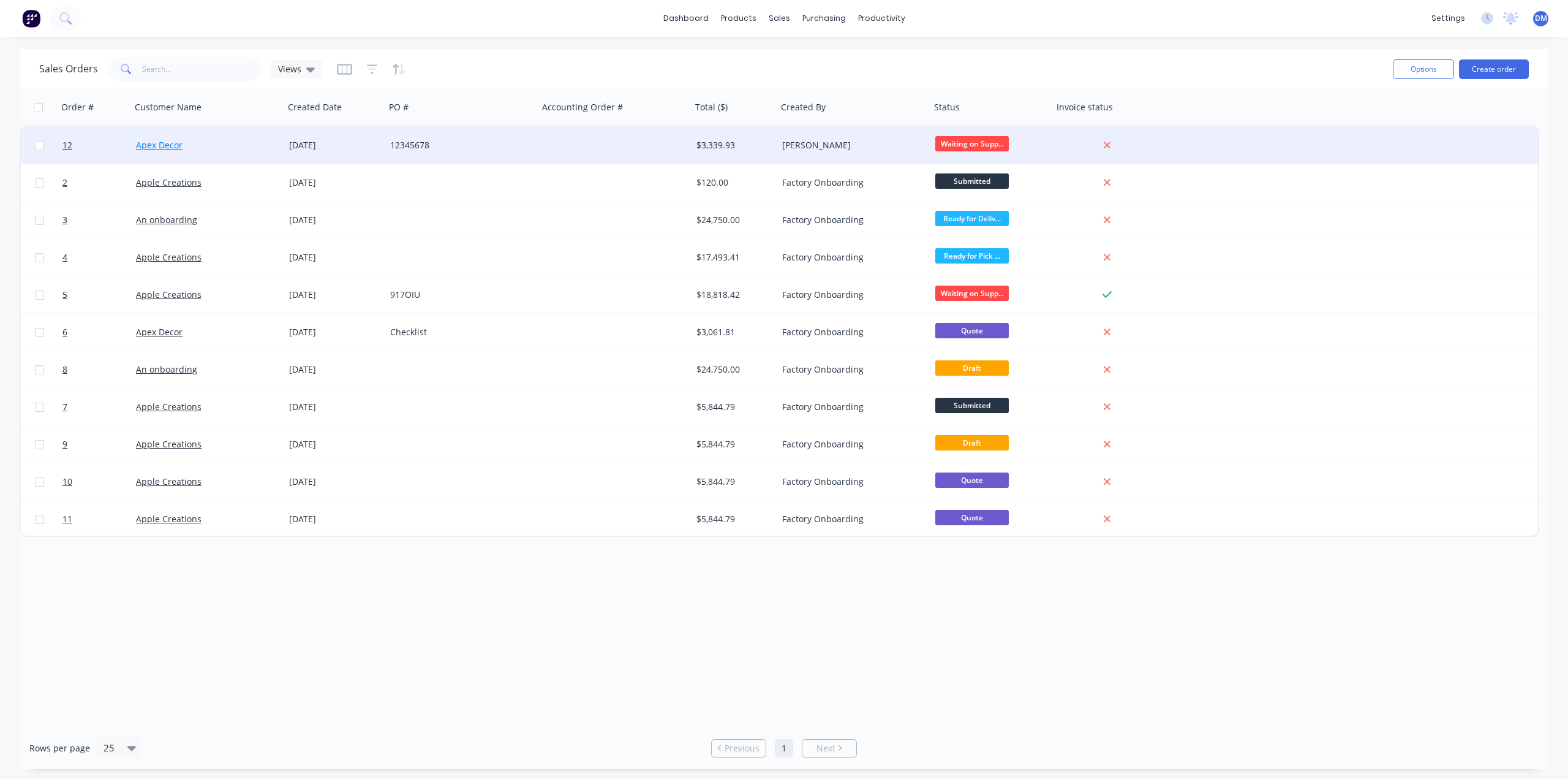
click at [163, 147] on link "Apex Decor" at bounding box center [160, 145] width 47 height 12
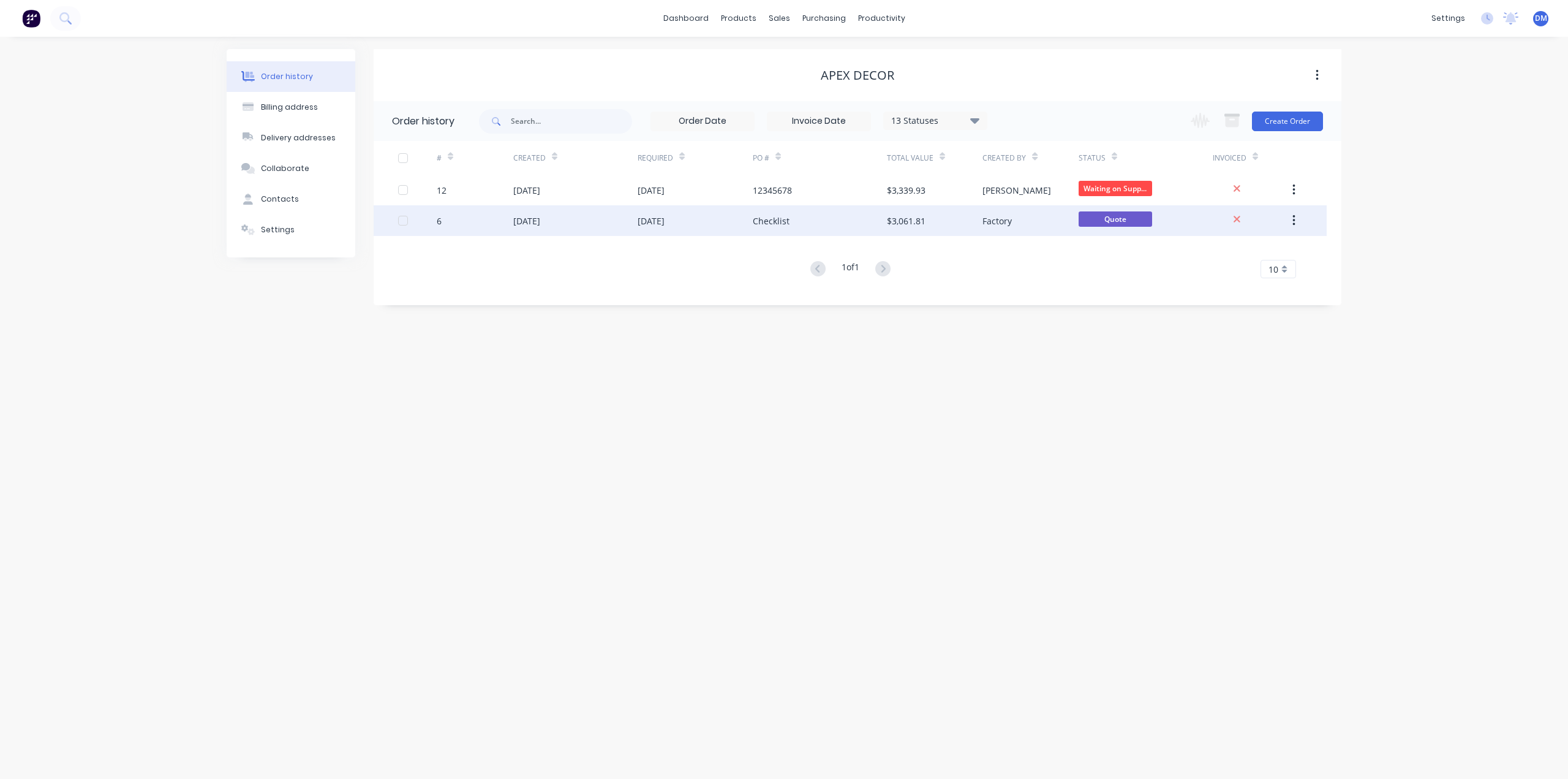
click at [523, 218] on div "[DATE]" at bounding box center [527, 220] width 27 height 13
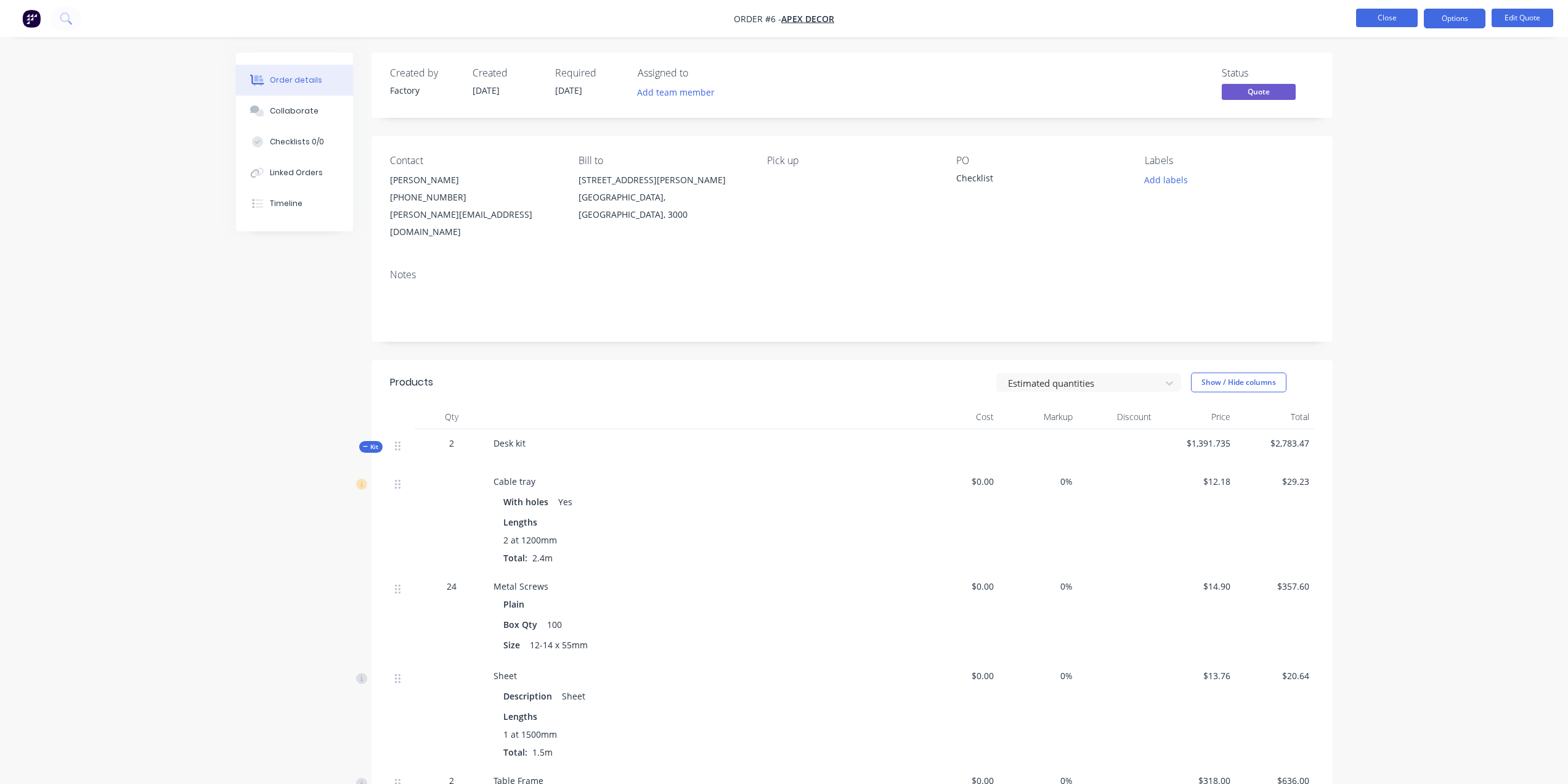
click at [1384, 21] on button "Close" at bounding box center [1387, 18] width 62 height 19
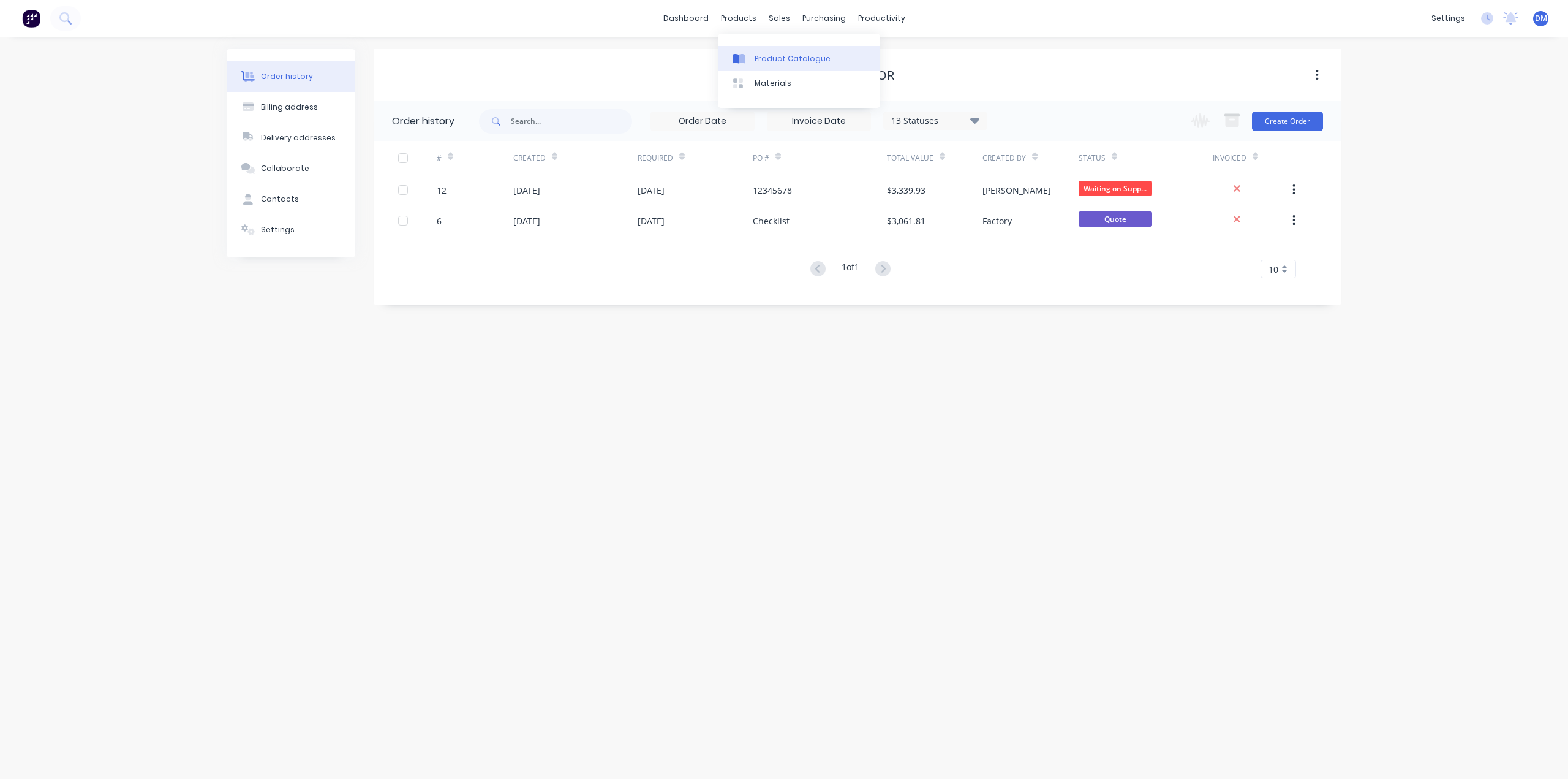
click at [753, 58] on link "Product Catalogue" at bounding box center [798, 58] width 163 height 24
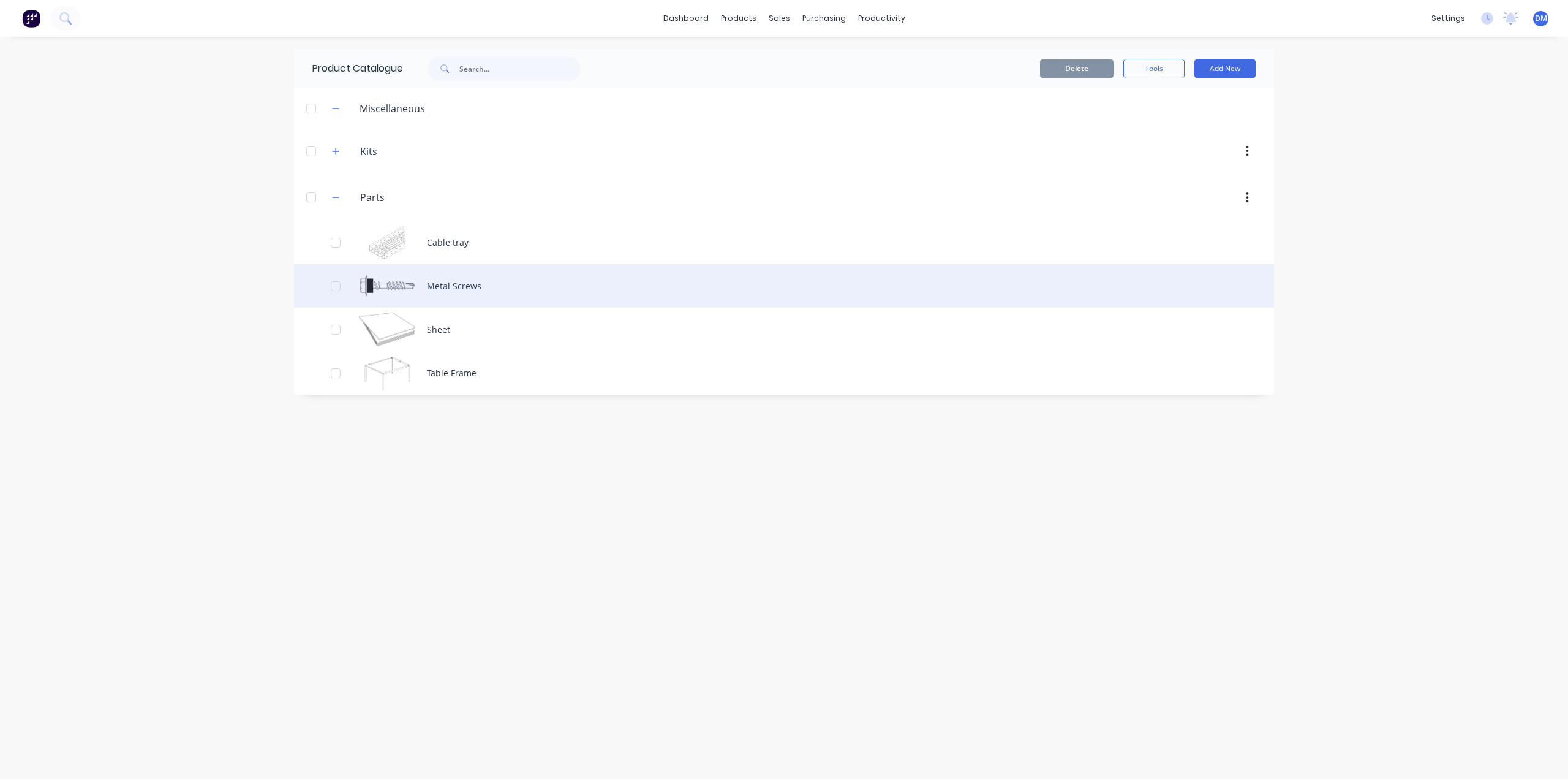
click at [461, 286] on div "Metal Screws" at bounding box center [784, 286] width 979 height 44
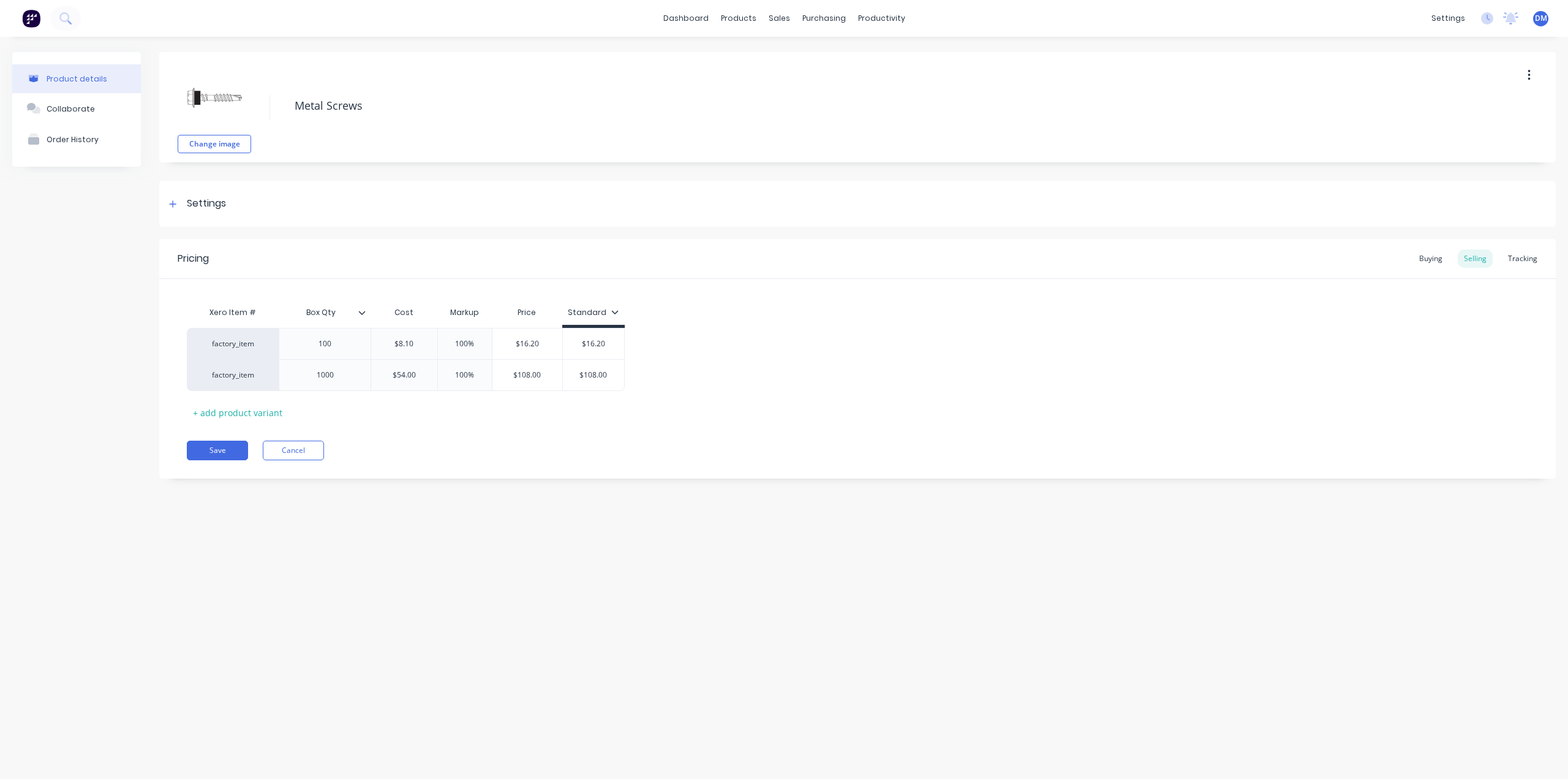
type textarea "x"
click at [63, 142] on div "Order History" at bounding box center [72, 138] width 52 height 9
